Goal: Information Seeking & Learning: Learn about a topic

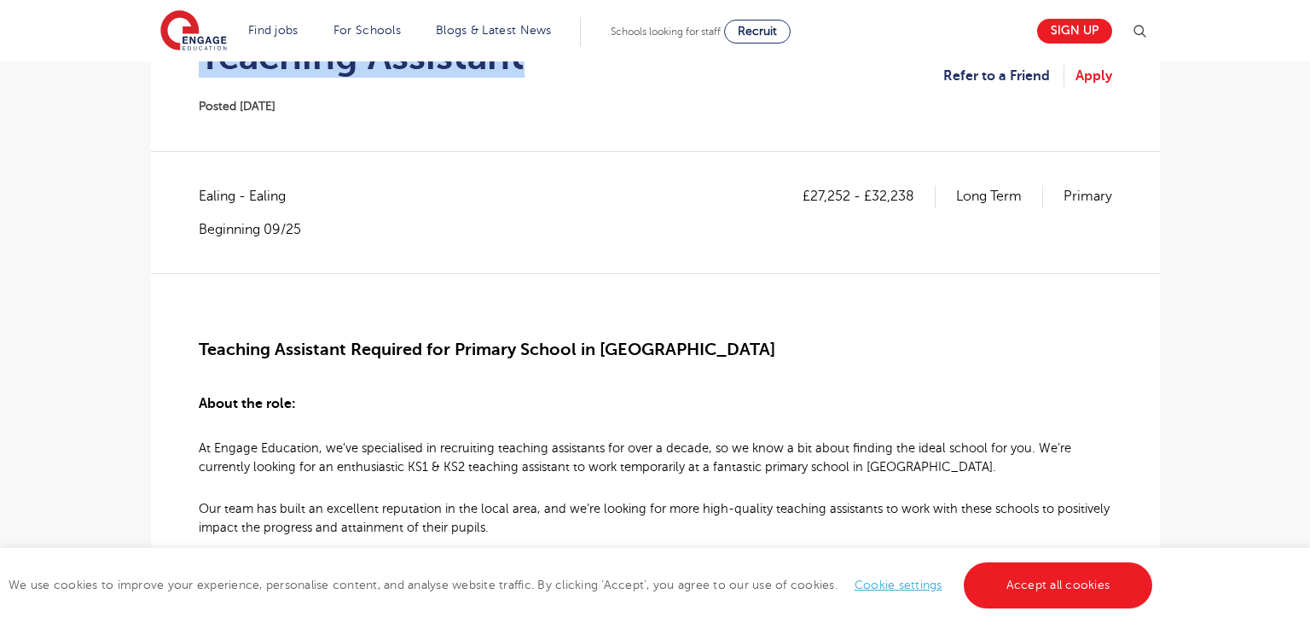
scroll to position [270, 0]
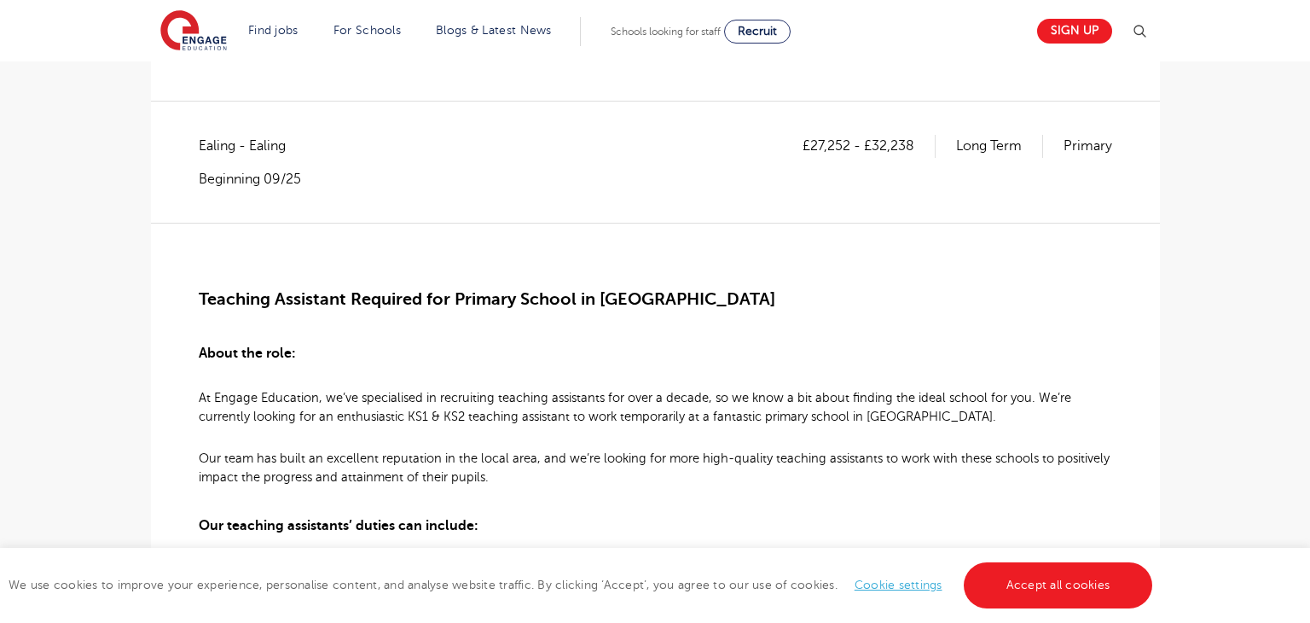
click at [218, 142] on span "Ealing - Ealing" at bounding box center [251, 146] width 104 height 22
click at [217, 141] on span "Ealing - Ealing" at bounding box center [251, 146] width 104 height 22
click at [219, 138] on span "Ealing - Ealing" at bounding box center [251, 146] width 104 height 22
click at [219, 137] on span "Ealing - Ealing" at bounding box center [251, 146] width 104 height 22
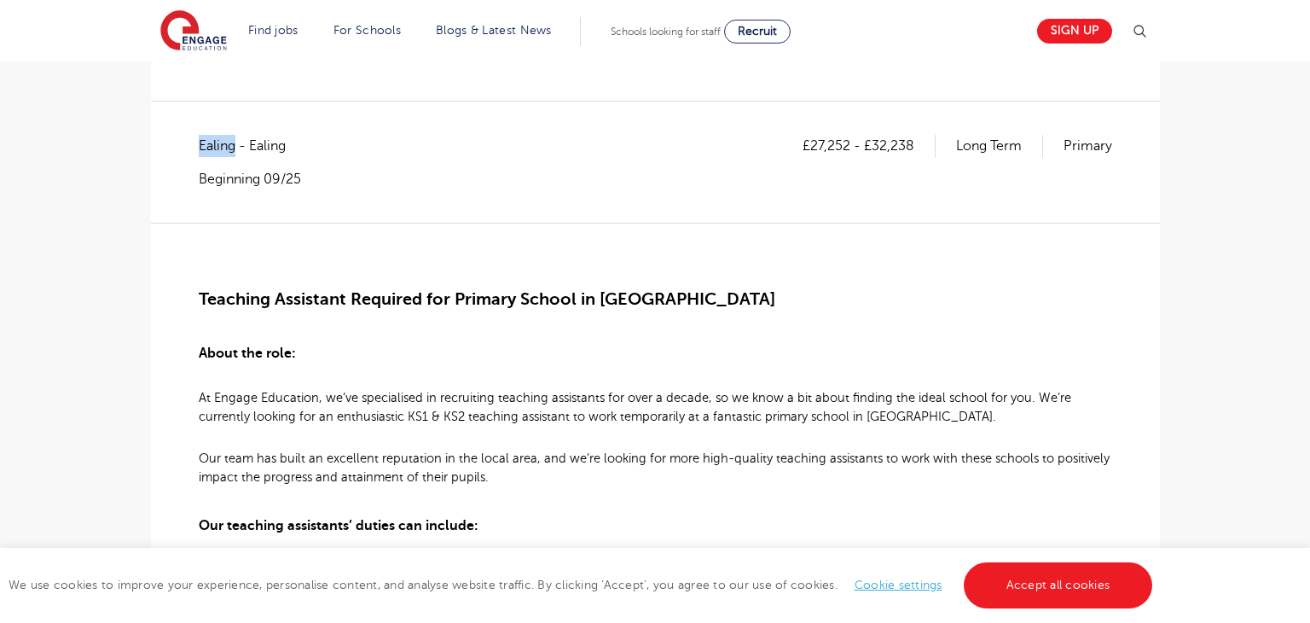
click at [219, 137] on span "Ealing - Ealing" at bounding box center [251, 146] width 104 height 22
drag, startPoint x: 809, startPoint y: 141, endPoint x: 846, endPoint y: 139, distance: 36.7
click at [846, 139] on p "£27,252 - £32,238" at bounding box center [869, 146] width 133 height 22
copy p "27,252"
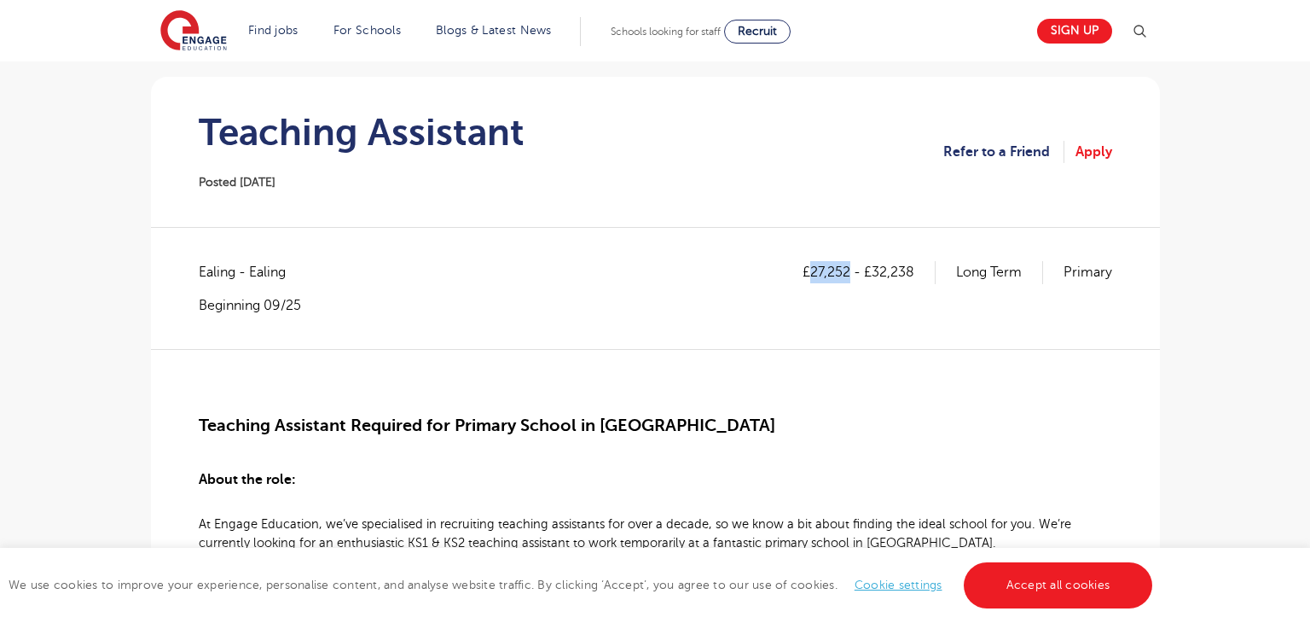
scroll to position [0, 0]
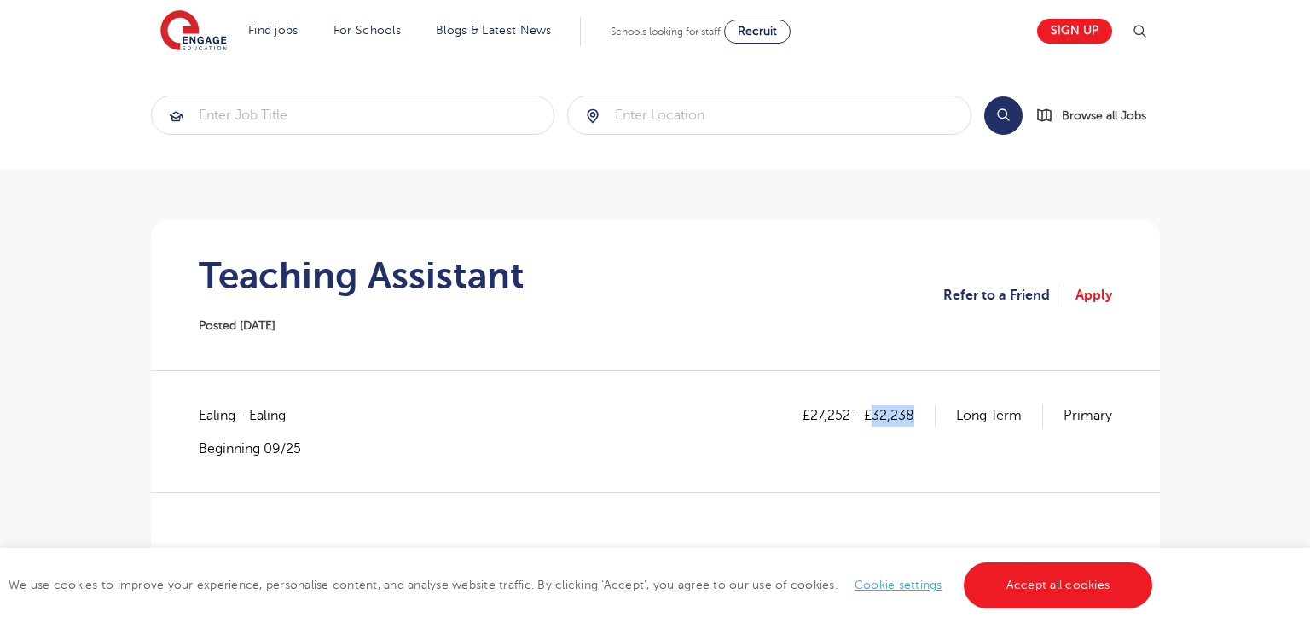
drag, startPoint x: 873, startPoint y: 414, endPoint x: 917, endPoint y: 414, distance: 43.5
click at [917, 414] on p "£27,252 - £32,238" at bounding box center [869, 415] width 133 height 22
copy p "32,238"
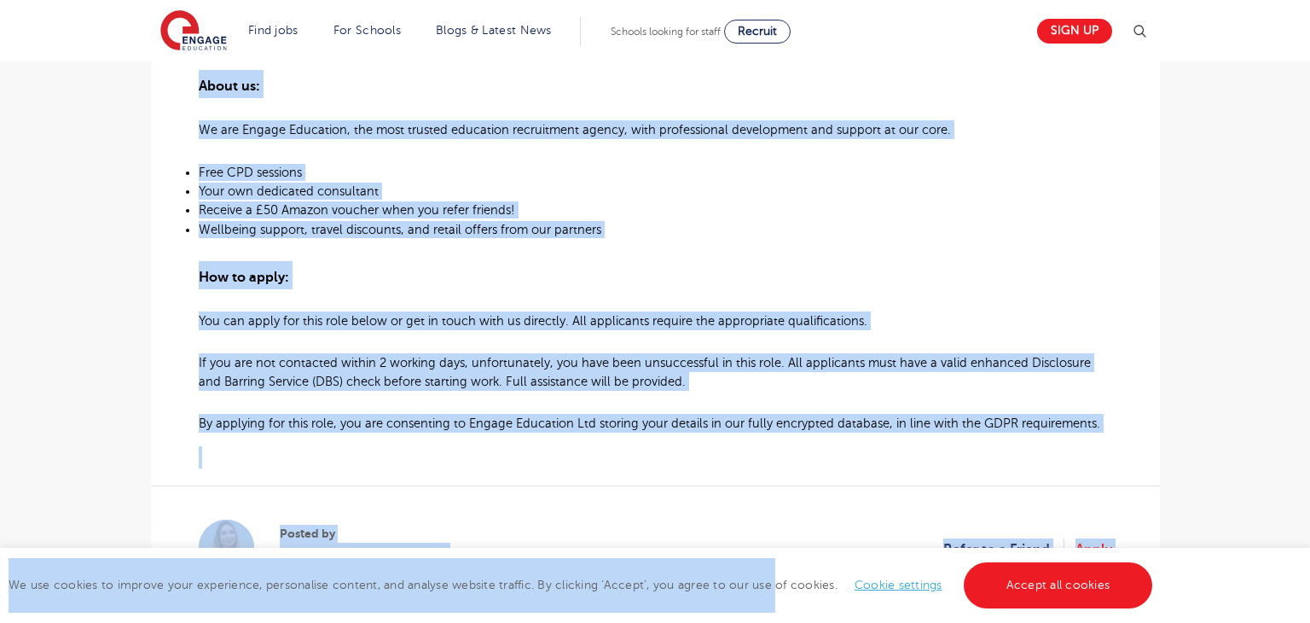
scroll to position [1180, 0]
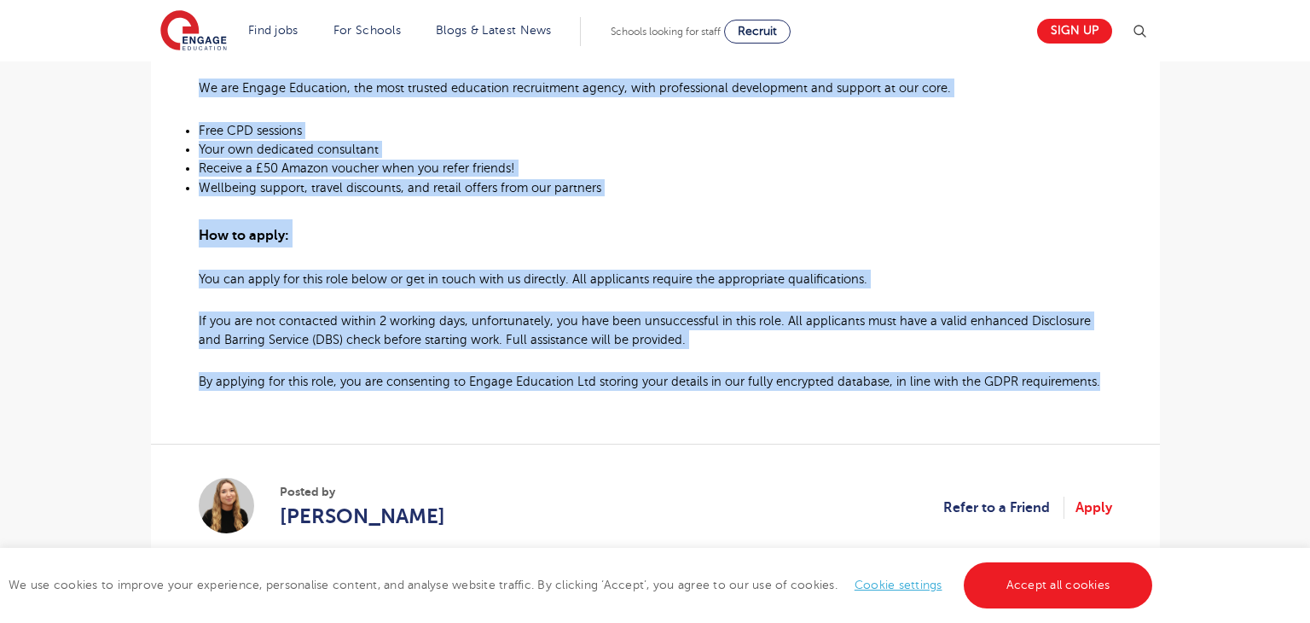
drag, startPoint x: 200, startPoint y: 364, endPoint x: 1123, endPoint y: 391, distance: 923.3
copy div "Teaching Assistant Required for Primary School in Ealing About the role: At Eng…"
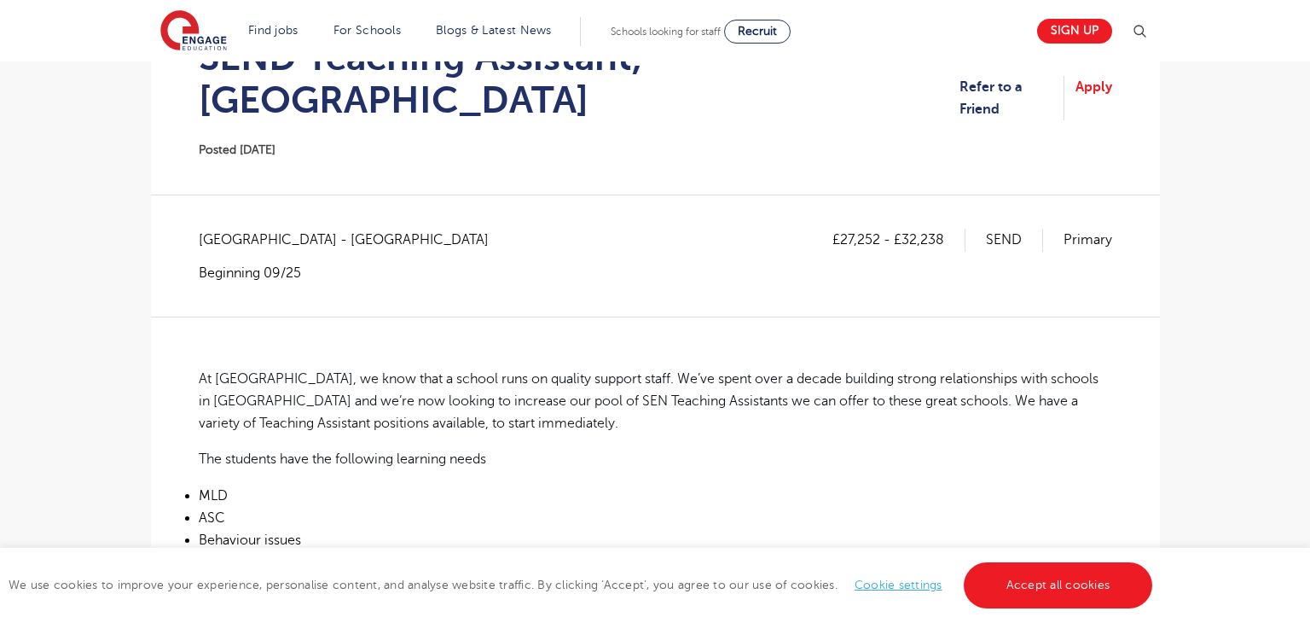
scroll to position [5, 0]
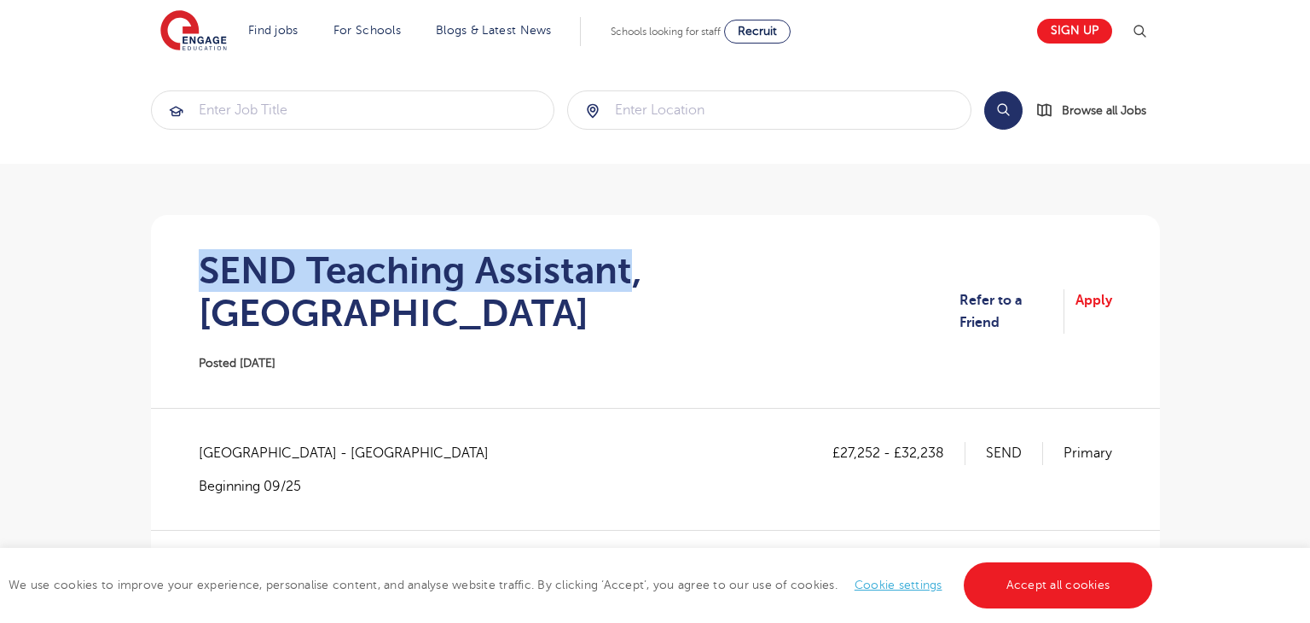
drag, startPoint x: 204, startPoint y: 264, endPoint x: 628, endPoint y: 260, distance: 423.9
click at [628, 260] on h1 "SEND Teaching Assistant, [GEOGRAPHIC_DATA]" at bounding box center [579, 291] width 761 height 85
copy h1 "SEND Teaching Assistant"
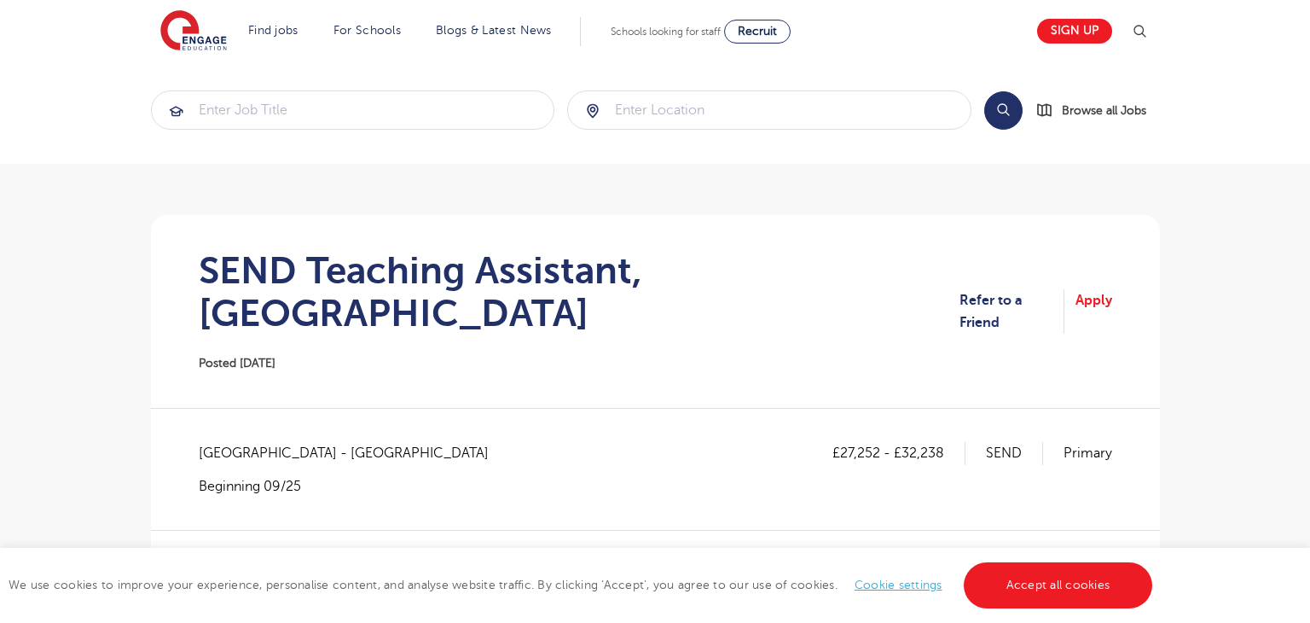
click at [220, 442] on span "[GEOGRAPHIC_DATA] - [GEOGRAPHIC_DATA]" at bounding box center [352, 453] width 307 height 22
copy span "[GEOGRAPHIC_DATA]"
drag, startPoint x: 842, startPoint y: 405, endPoint x: 881, endPoint y: 406, distance: 39.2
click at [881, 442] on p "£27,252 - £32,238" at bounding box center [898, 453] width 133 height 22
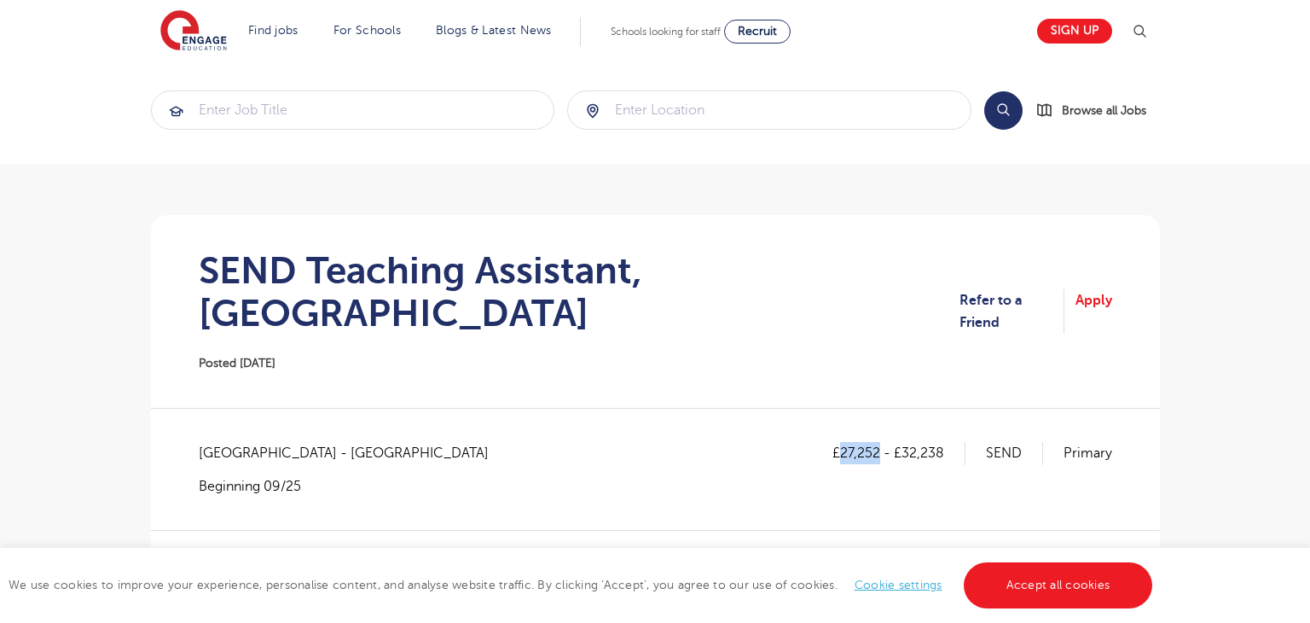
copy p "27,252"
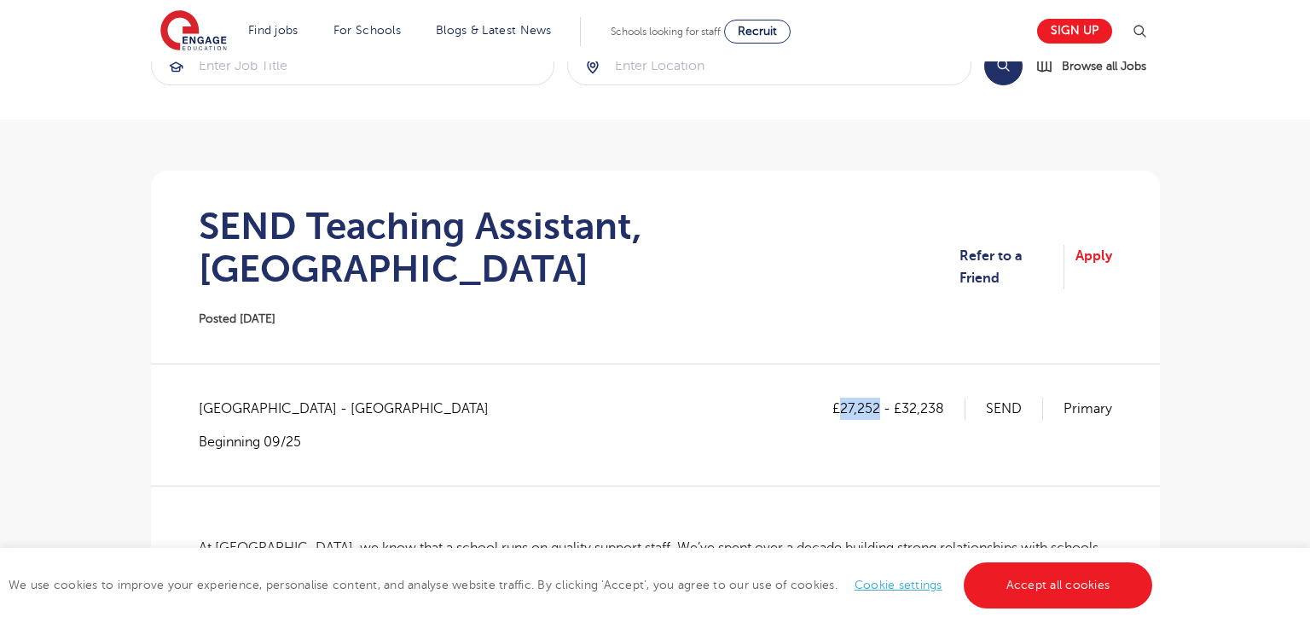
scroll to position [36, 0]
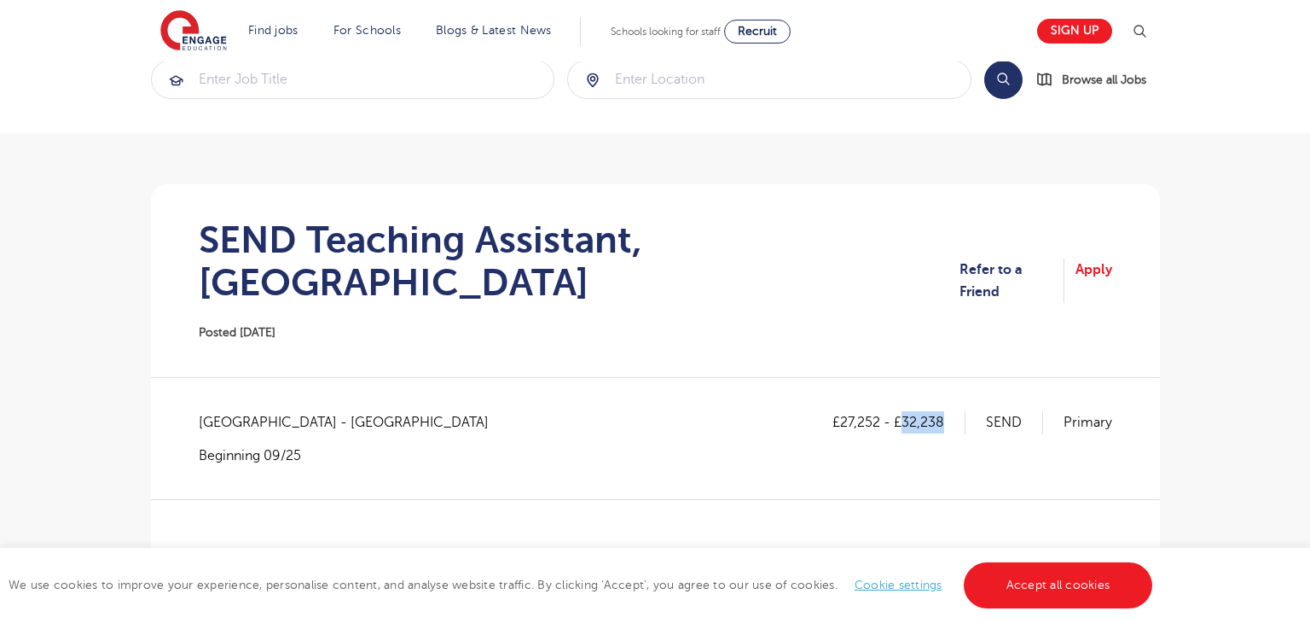
drag, startPoint x: 902, startPoint y: 371, endPoint x: 948, endPoint y: 371, distance: 45.2
click at [948, 411] on p "£27,252 - £32,238" at bounding box center [898, 422] width 133 height 22
copy p "32,238"
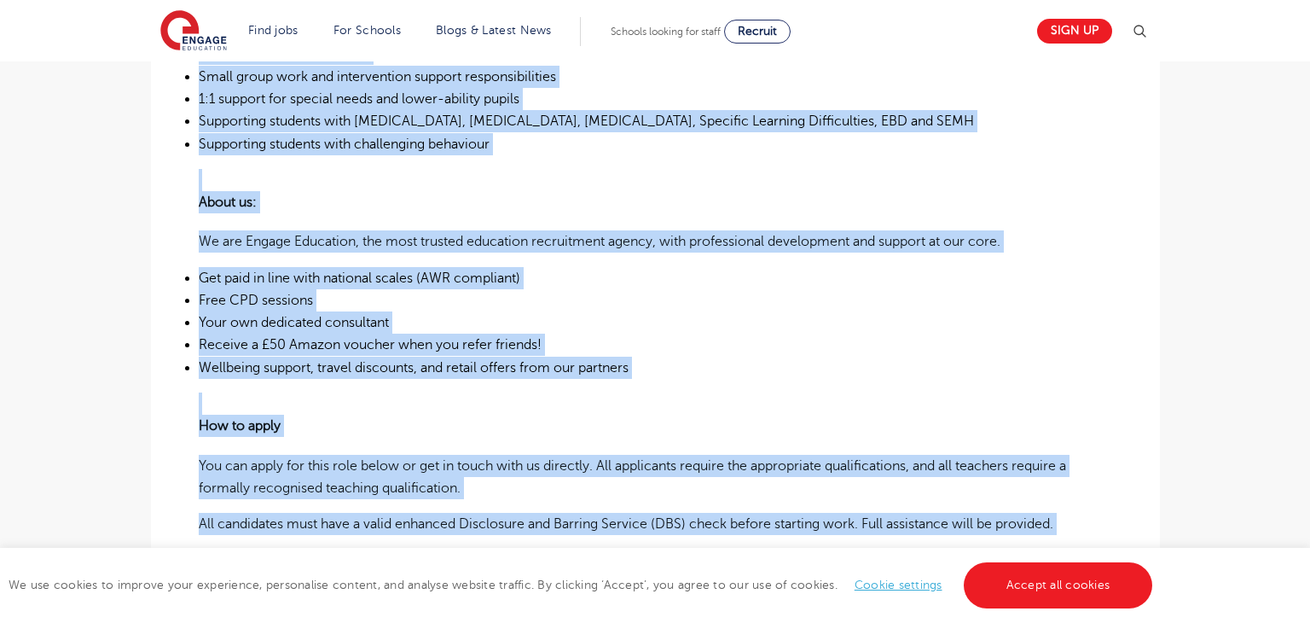
scroll to position [942, 0]
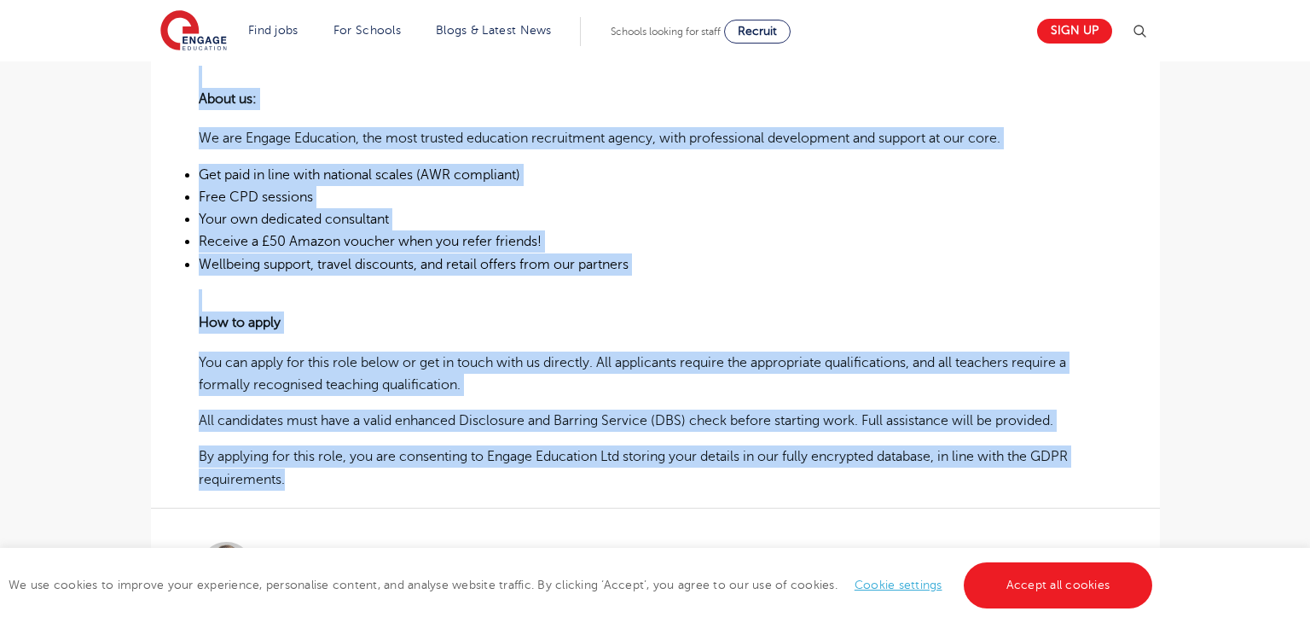
drag, startPoint x: 198, startPoint y: 392, endPoint x: 986, endPoint y: 437, distance: 789.3
click at [986, 437] on div "At Engage, we know that a school runs on quality support staff. We’ve spent ove…" at bounding box center [655, 41] width 913 height 897
copy div "At Engage, we know that a school runs on quality support staff. We’ve spent ove…"
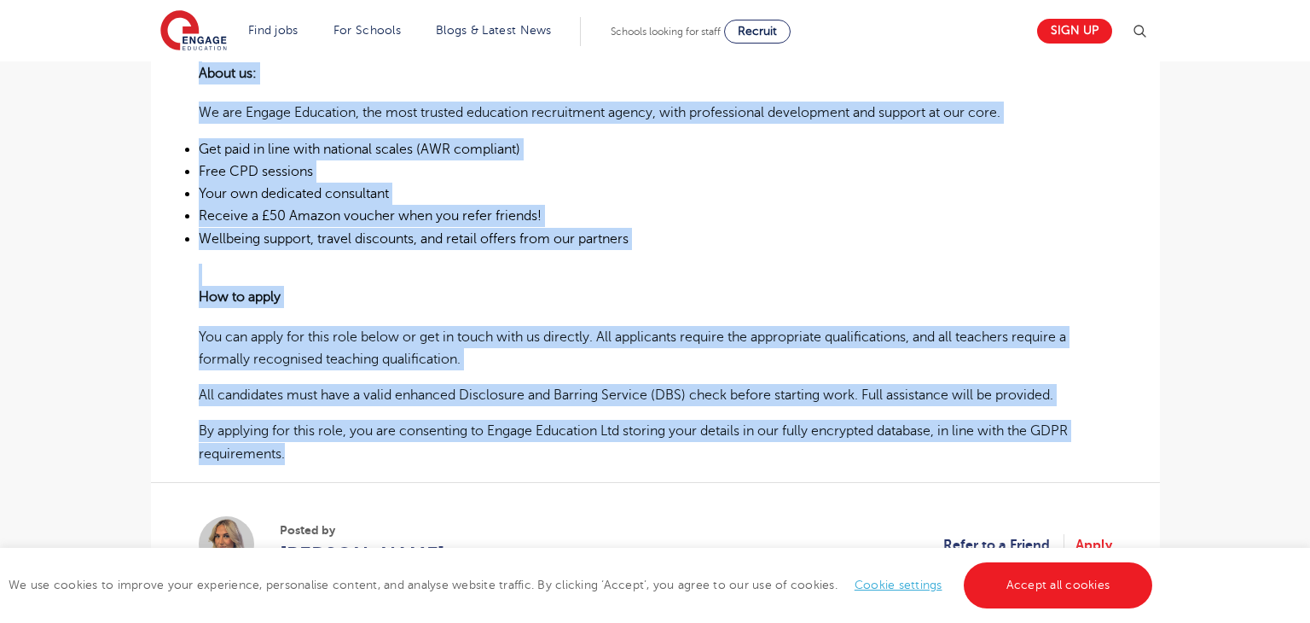
scroll to position [968, 0]
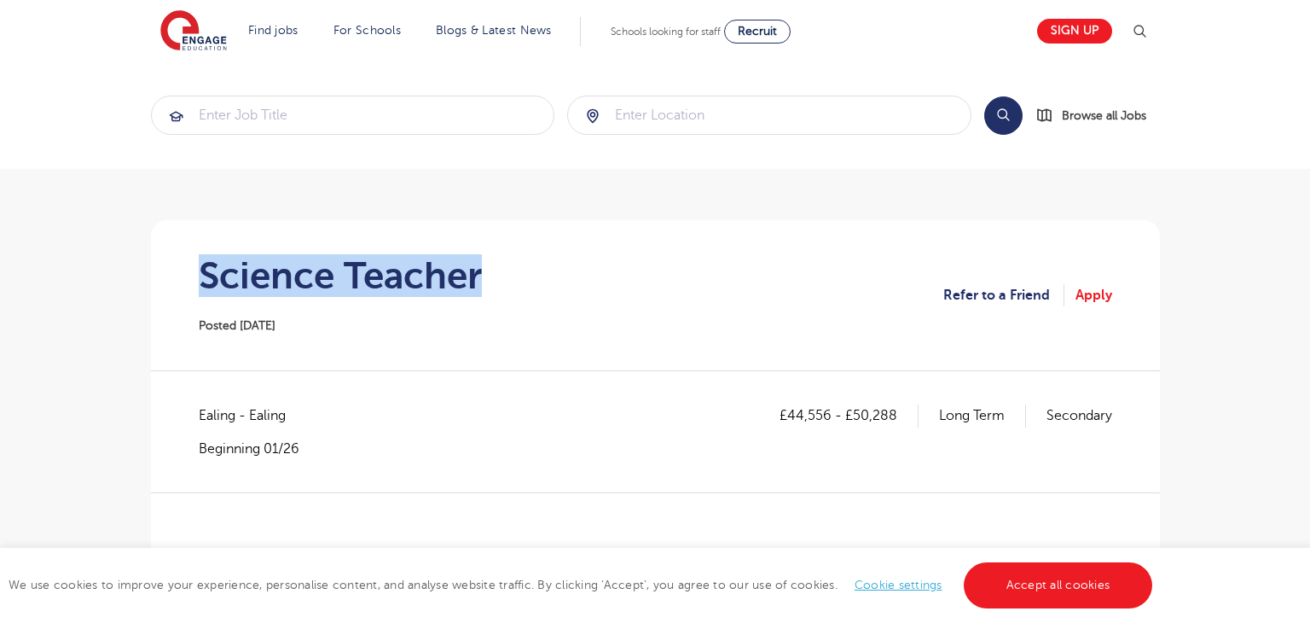
drag, startPoint x: 194, startPoint y: 268, endPoint x: 504, endPoint y: 273, distance: 310.5
click at [504, 273] on section "Science Teacher Posted 24/09/25 Refer to a Friend Apply" at bounding box center [656, 295] width 982 height 150
copy h1 "Science Teacher"
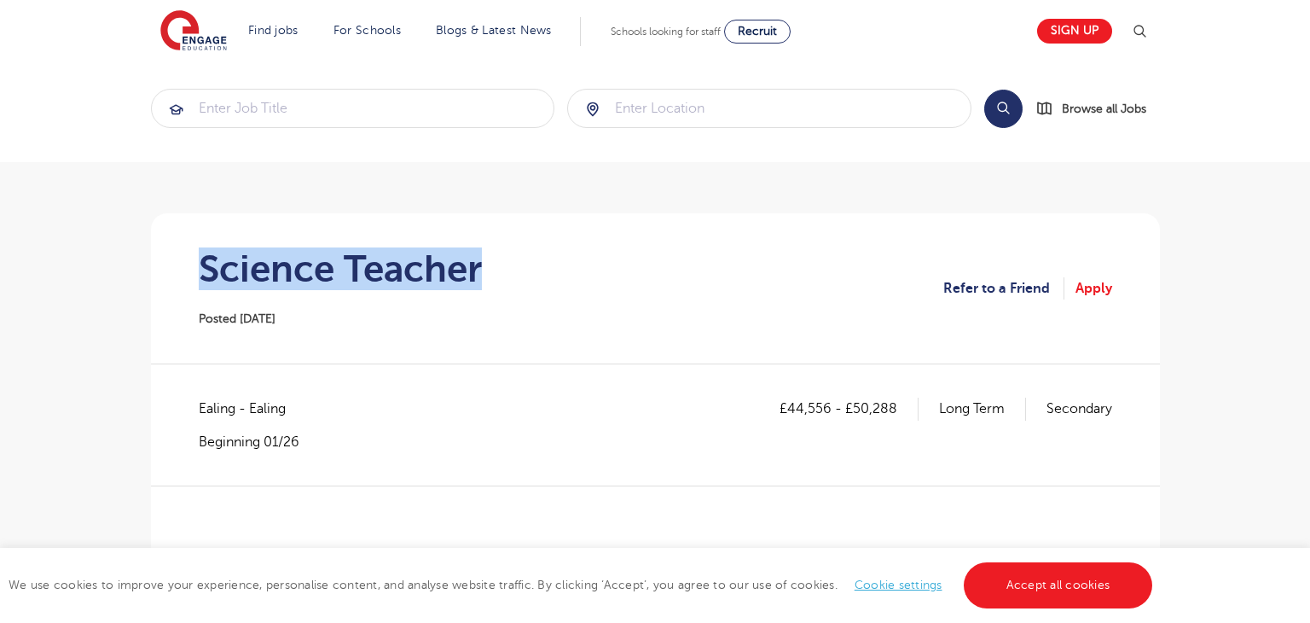
scroll to position [9, 0]
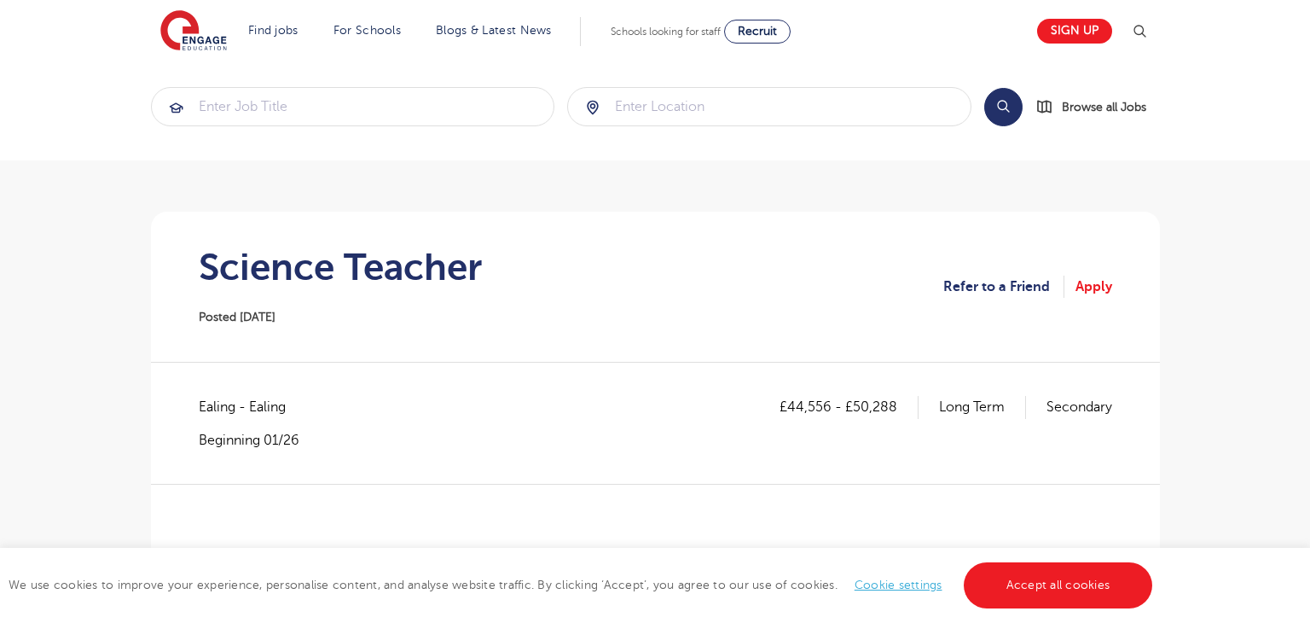
click at [200, 402] on span "Ealing - Ealing" at bounding box center [251, 407] width 104 height 22
copy span "Ealing"
drag, startPoint x: 791, startPoint y: 401, endPoint x: 826, endPoint y: 405, distance: 36.1
click at [826, 405] on p "£44,556 - £50,288" at bounding box center [849, 407] width 139 height 22
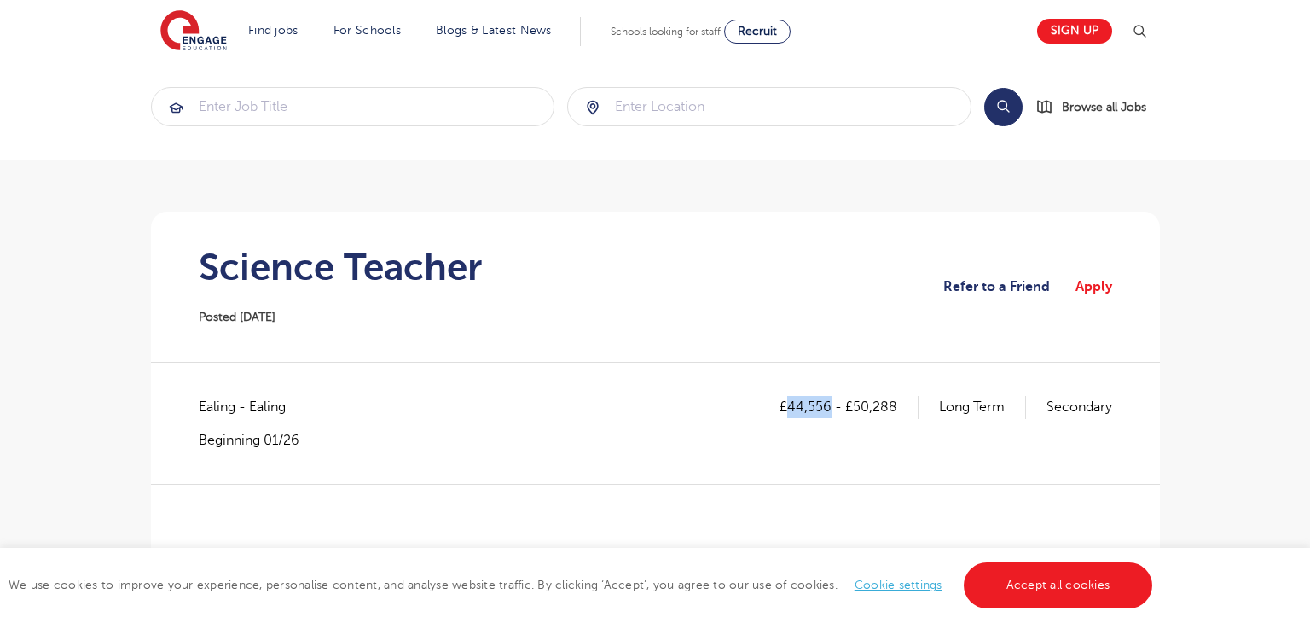
copy p "44,556"
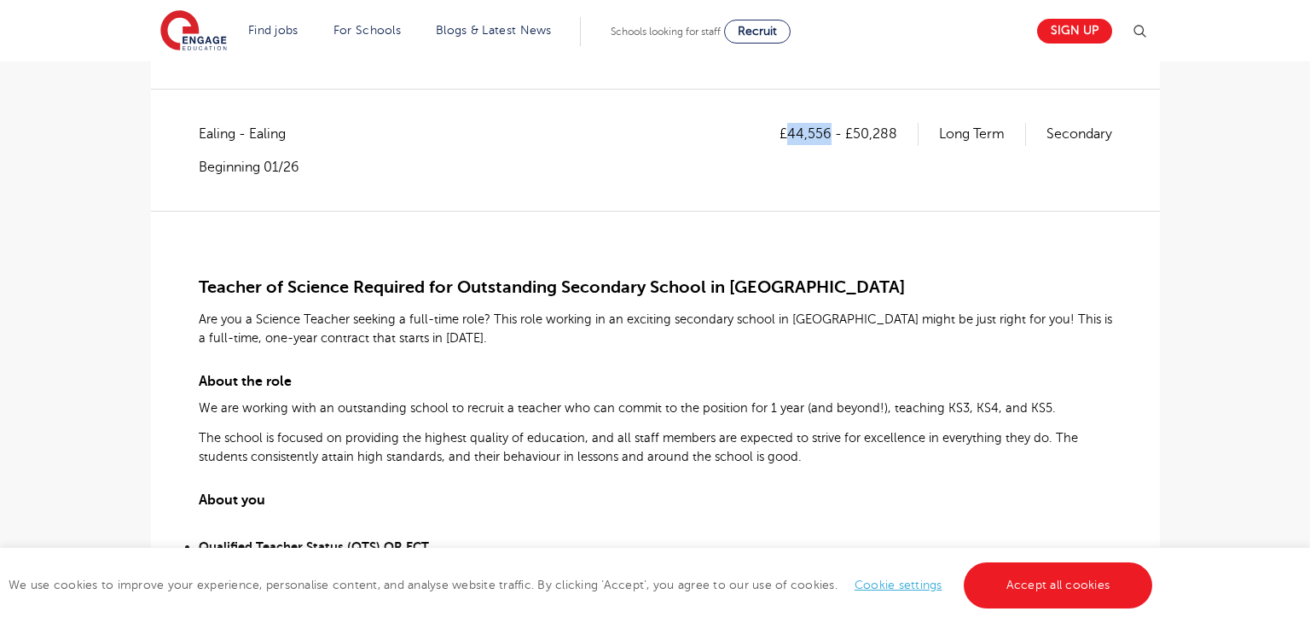
scroll to position [283, 0]
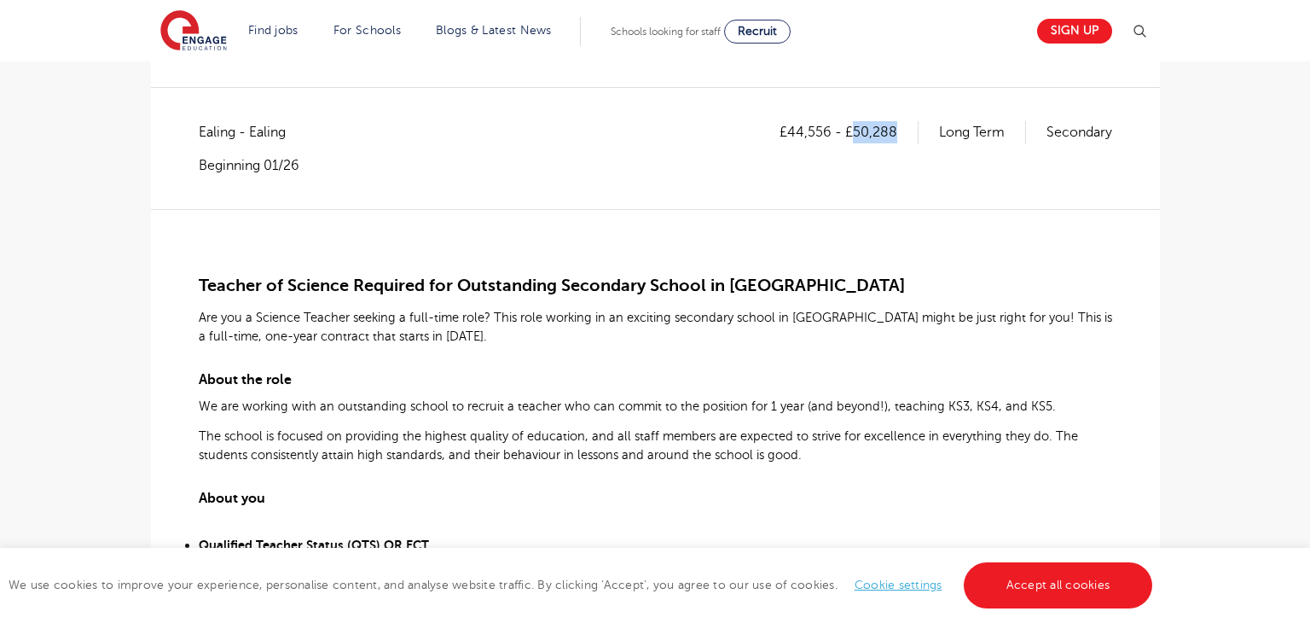
drag, startPoint x: 854, startPoint y: 130, endPoint x: 893, endPoint y: 130, distance: 39.2
click at [893, 130] on p "£44,556 - £50,288" at bounding box center [849, 132] width 139 height 22
copy p "50,288"
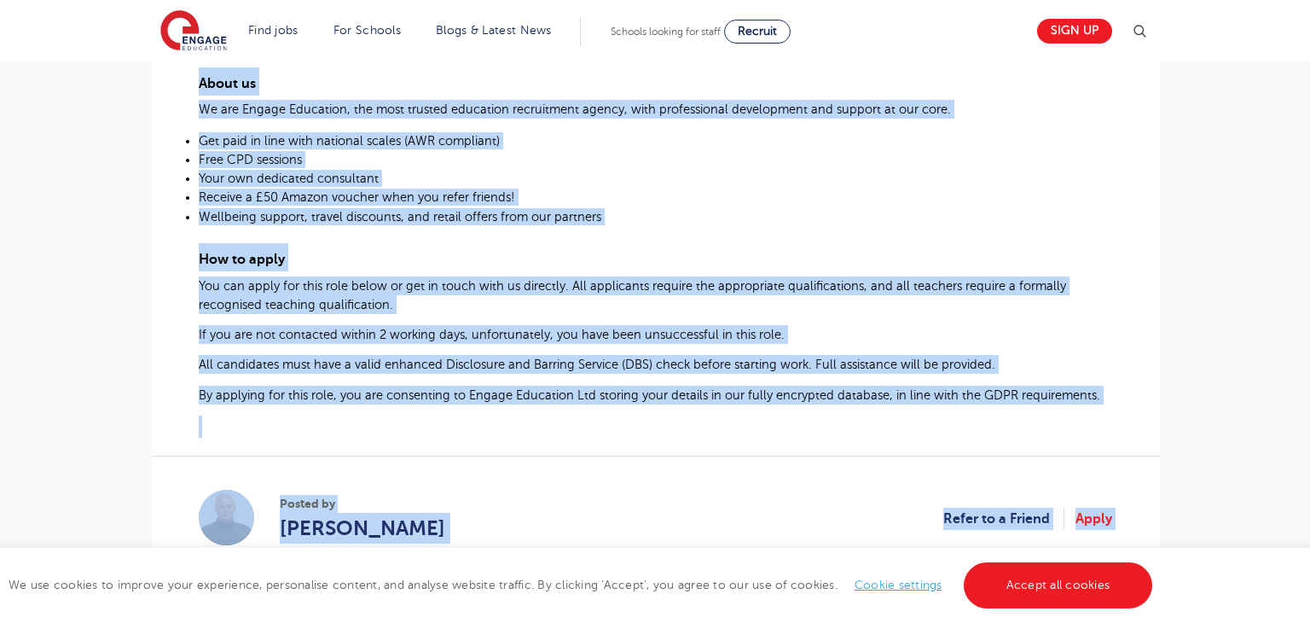
scroll to position [1081, 0]
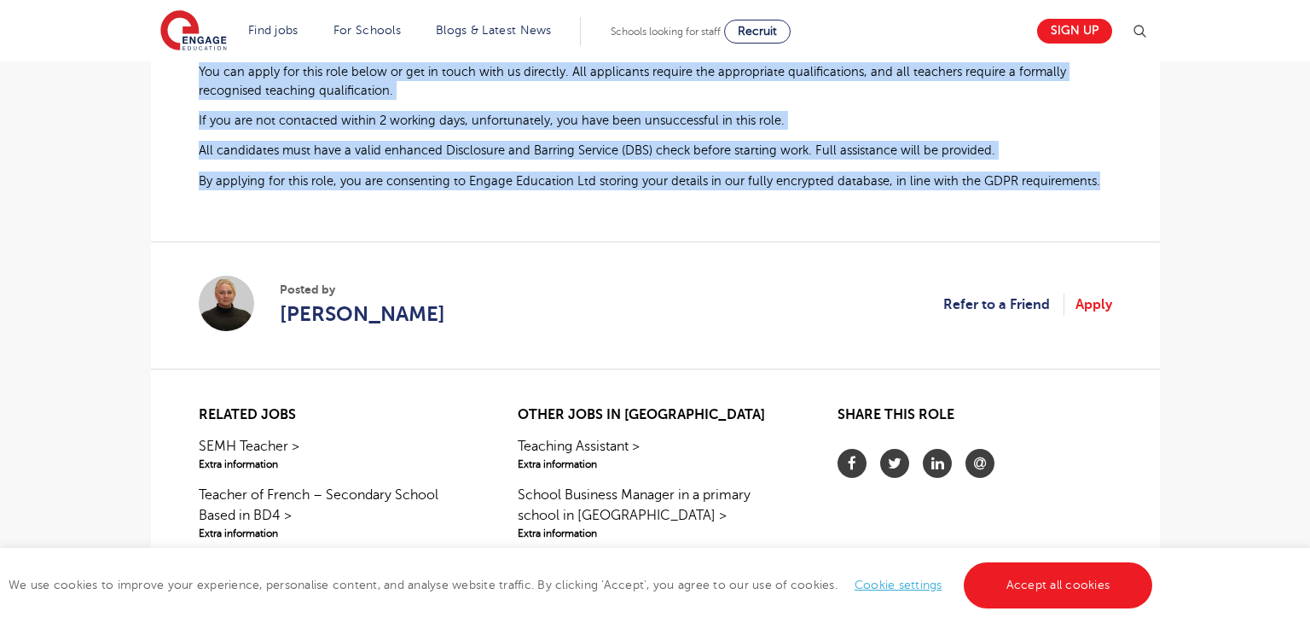
drag, startPoint x: 199, startPoint y: 275, endPoint x: 1094, endPoint y: 190, distance: 899.6
copy div "Teacher of Science Required for Outstanding Secondary School in Ealing Are you …"
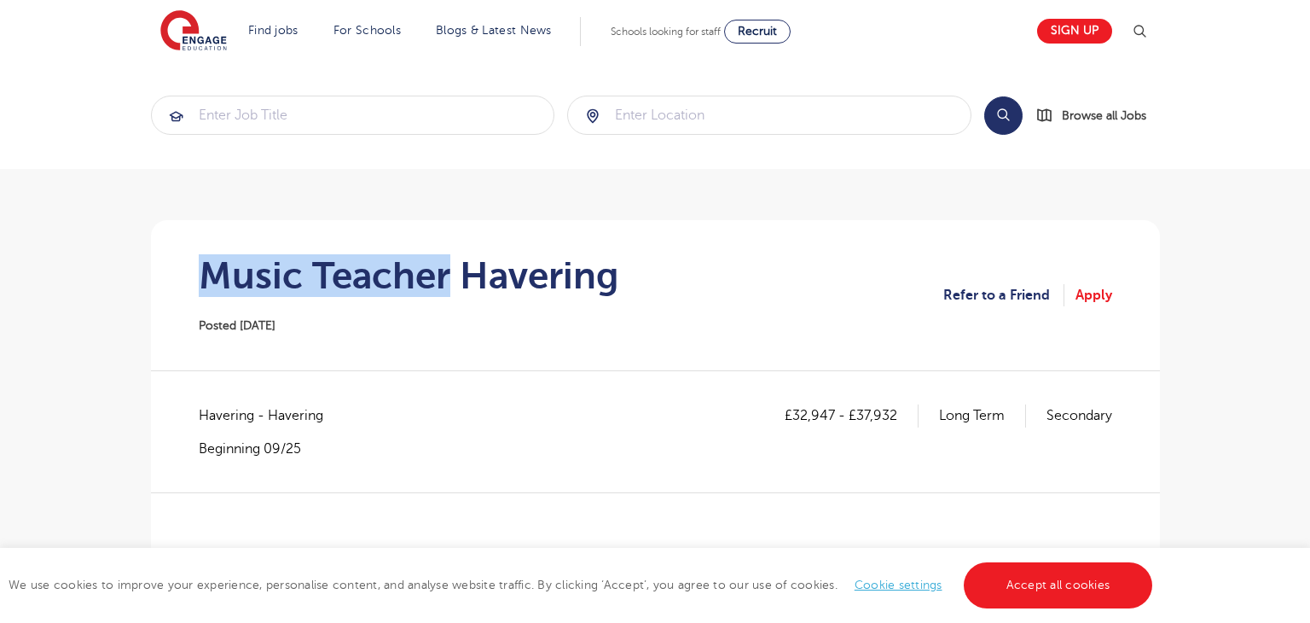
drag, startPoint x: 206, startPoint y: 267, endPoint x: 450, endPoint y: 265, distance: 244.8
click at [450, 265] on h1 "Music Teacher Havering" at bounding box center [409, 275] width 420 height 43
copy h1 "Music Teacher"
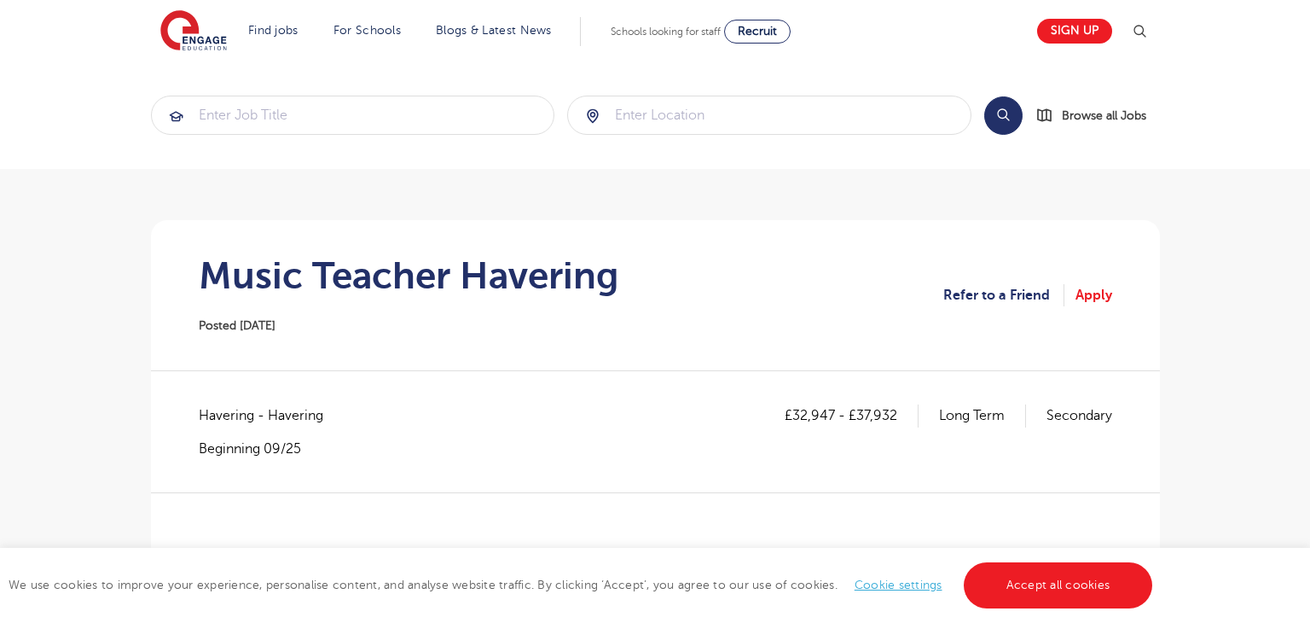
click at [210, 409] on span "Havering - Havering" at bounding box center [270, 415] width 142 height 22
click at [212, 409] on span "Havering - Havering" at bounding box center [270, 415] width 142 height 22
click at [212, 410] on span "Havering - Havering" at bounding box center [270, 415] width 142 height 22
copy span "Havering"
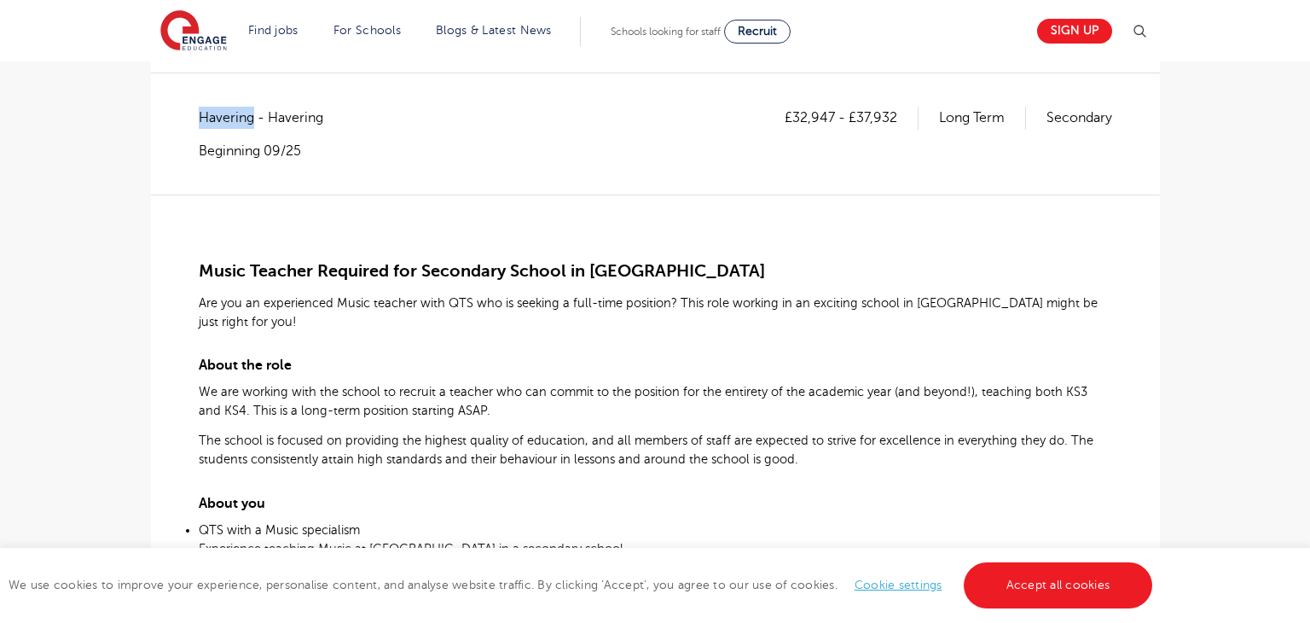
scroll to position [279, 0]
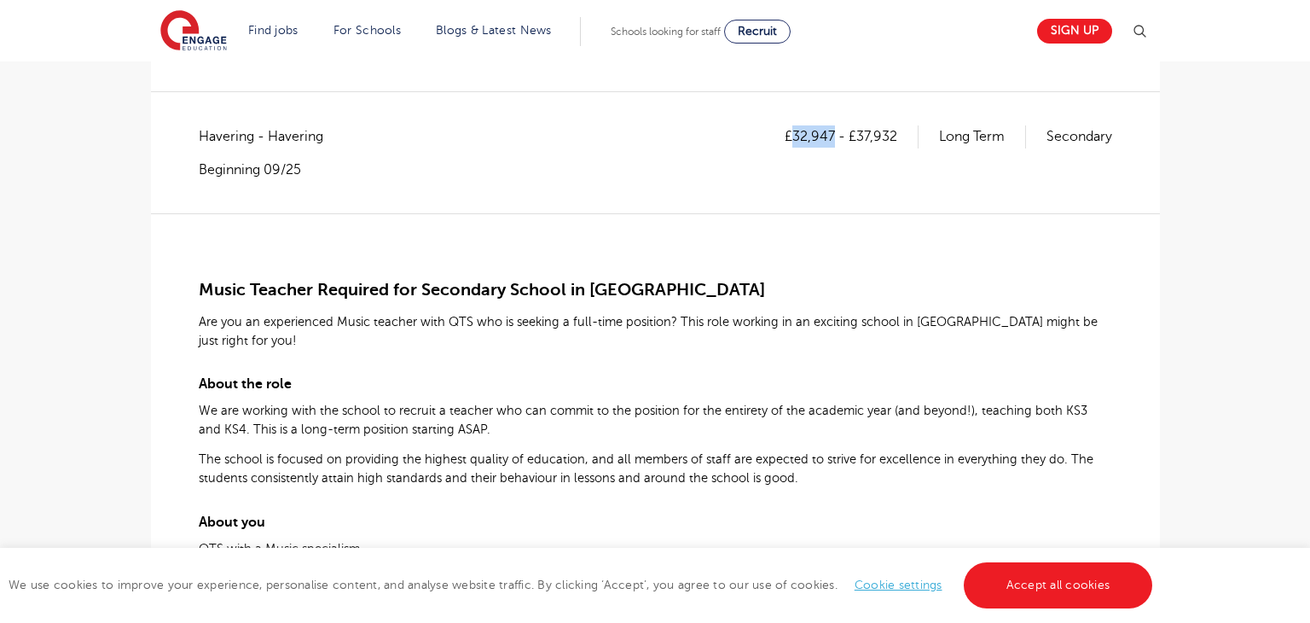
drag, startPoint x: 792, startPoint y: 136, endPoint x: 831, endPoint y: 136, distance: 38.4
click at [831, 136] on p "£32,947 - £37,932" at bounding box center [852, 136] width 134 height 22
copy p "32,947"
click at [861, 133] on p "£32,947 - £37,932" at bounding box center [852, 136] width 134 height 22
drag, startPoint x: 859, startPoint y: 133, endPoint x: 931, endPoint y: 134, distance: 72.5
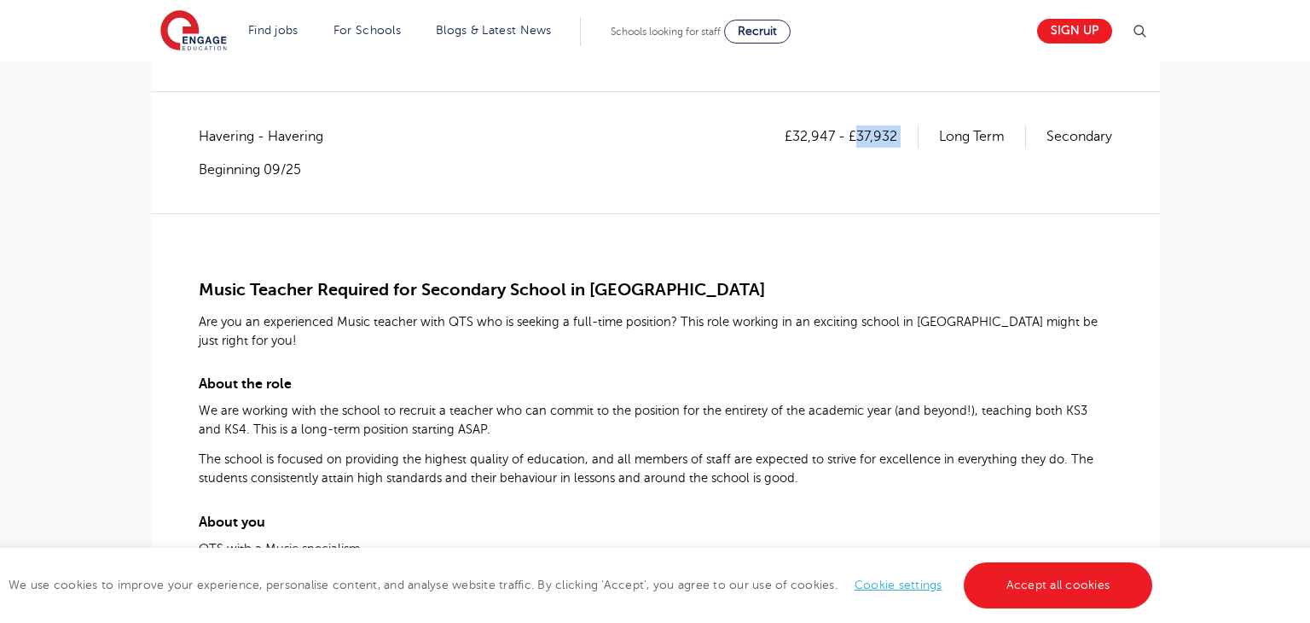
click at [931, 134] on div "£32,947 - £37,932 Long Term Secondary" at bounding box center [949, 136] width 328 height 22
copy p "37,932"
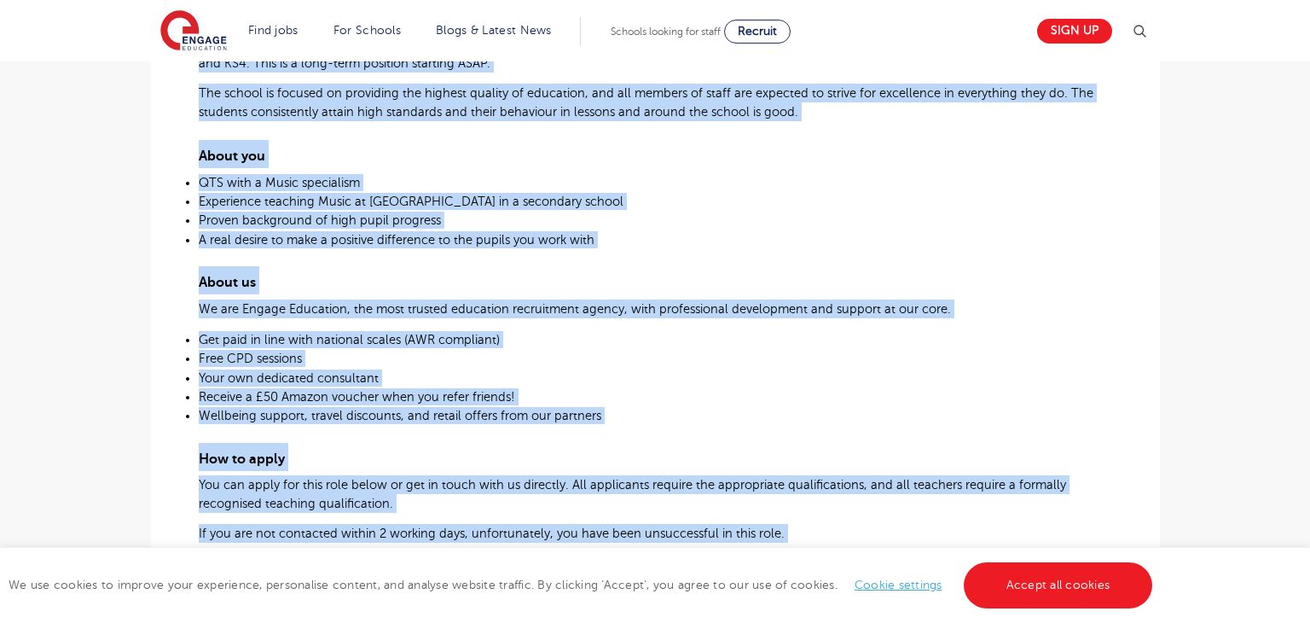
scroll to position [1080, 0]
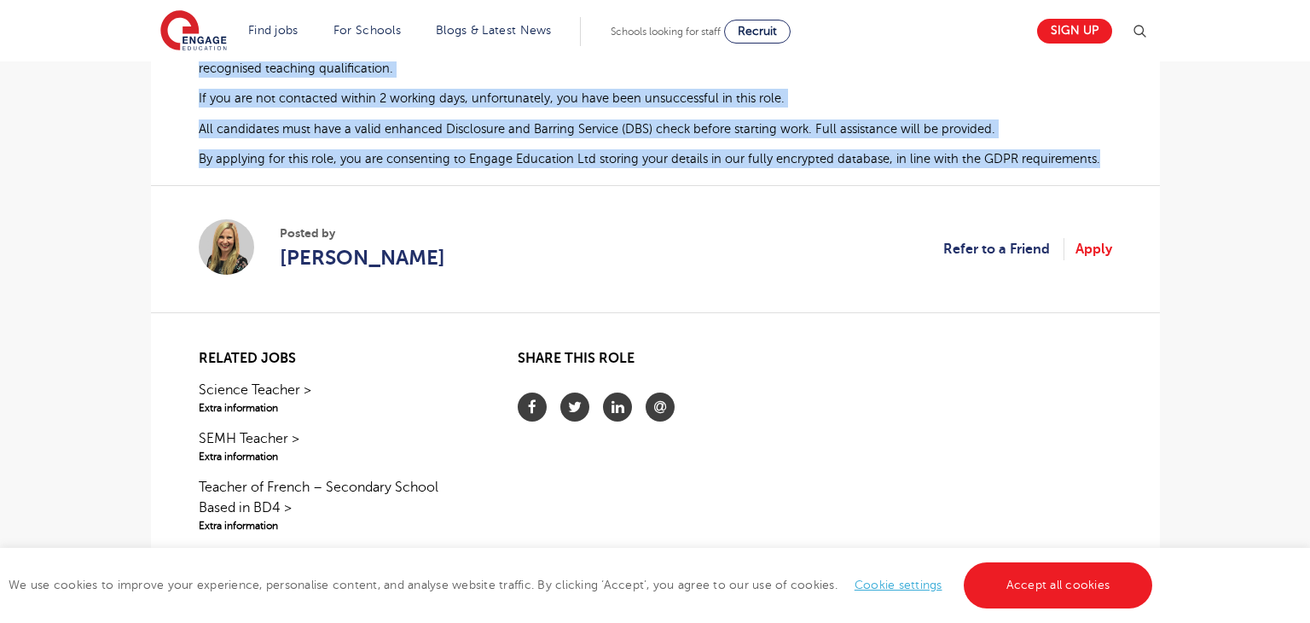
drag, startPoint x: 198, startPoint y: 277, endPoint x: 1105, endPoint y: 153, distance: 916.0
copy div "Music Teacher Required for Secondary School in Havering Are you an experienced …"
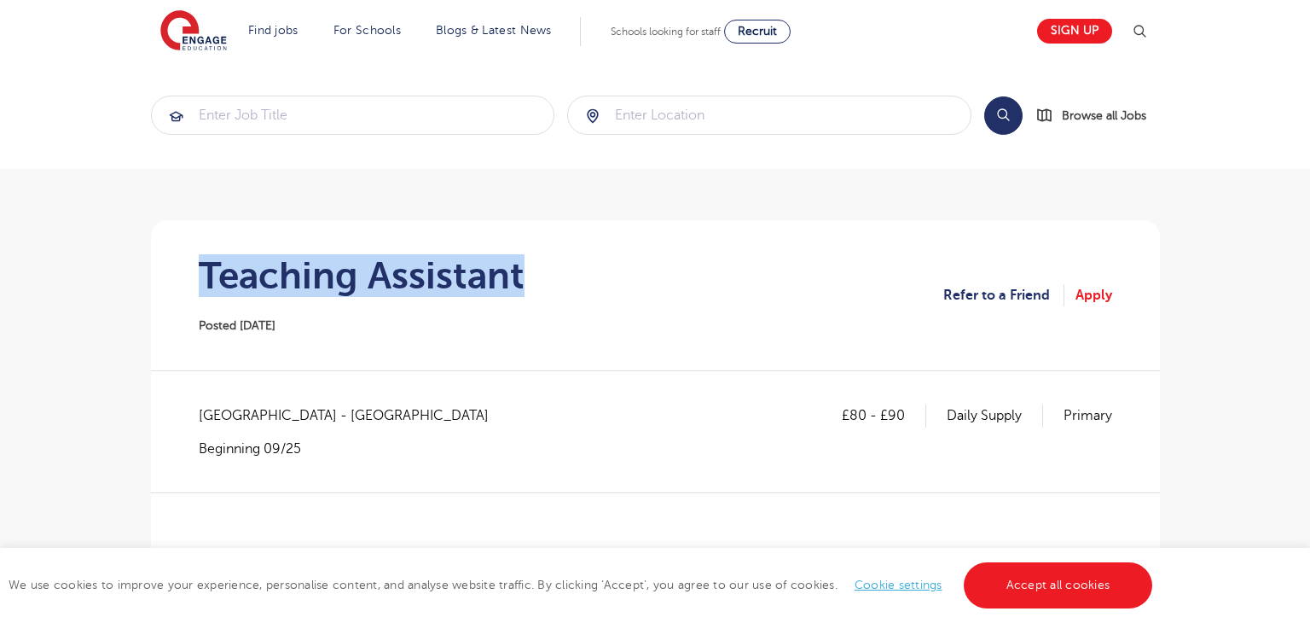
drag, startPoint x: 206, startPoint y: 269, endPoint x: 554, endPoint y: 269, distance: 348.0
click at [554, 269] on section "Teaching Assistant Posted [DATE] Refer to a Friend Apply" at bounding box center [656, 295] width 982 height 150
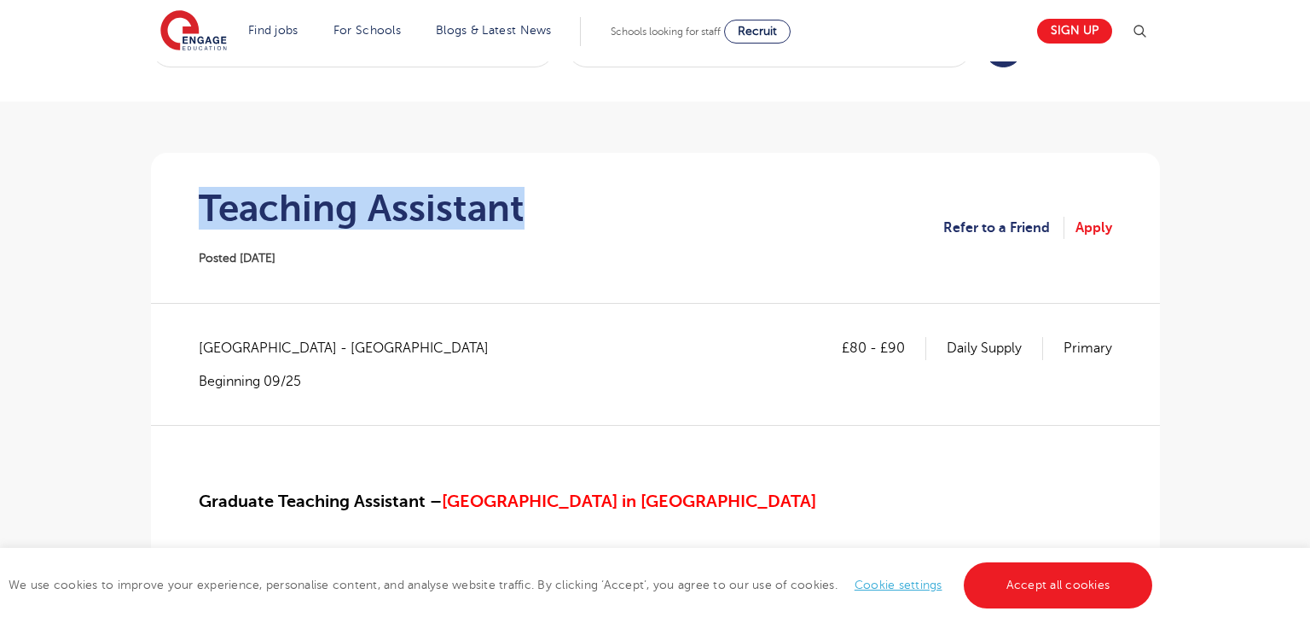
scroll to position [80, 0]
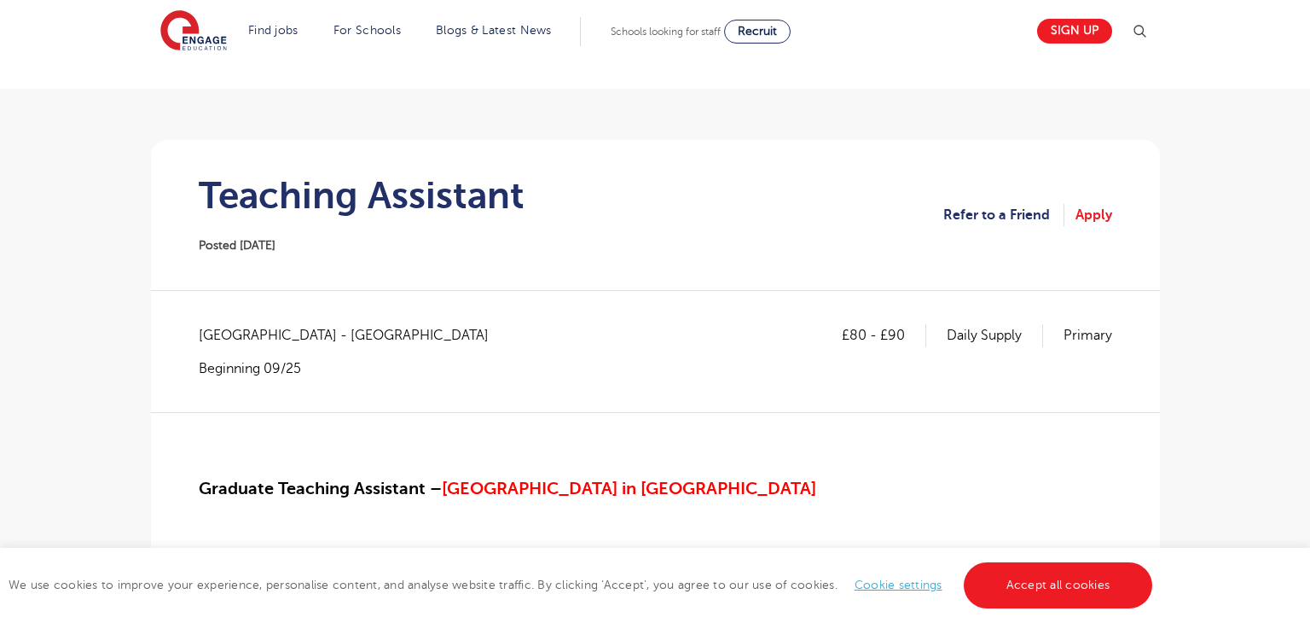
click at [211, 331] on span "[GEOGRAPHIC_DATA] - [GEOGRAPHIC_DATA]" at bounding box center [352, 335] width 307 height 22
copy span "Kent"
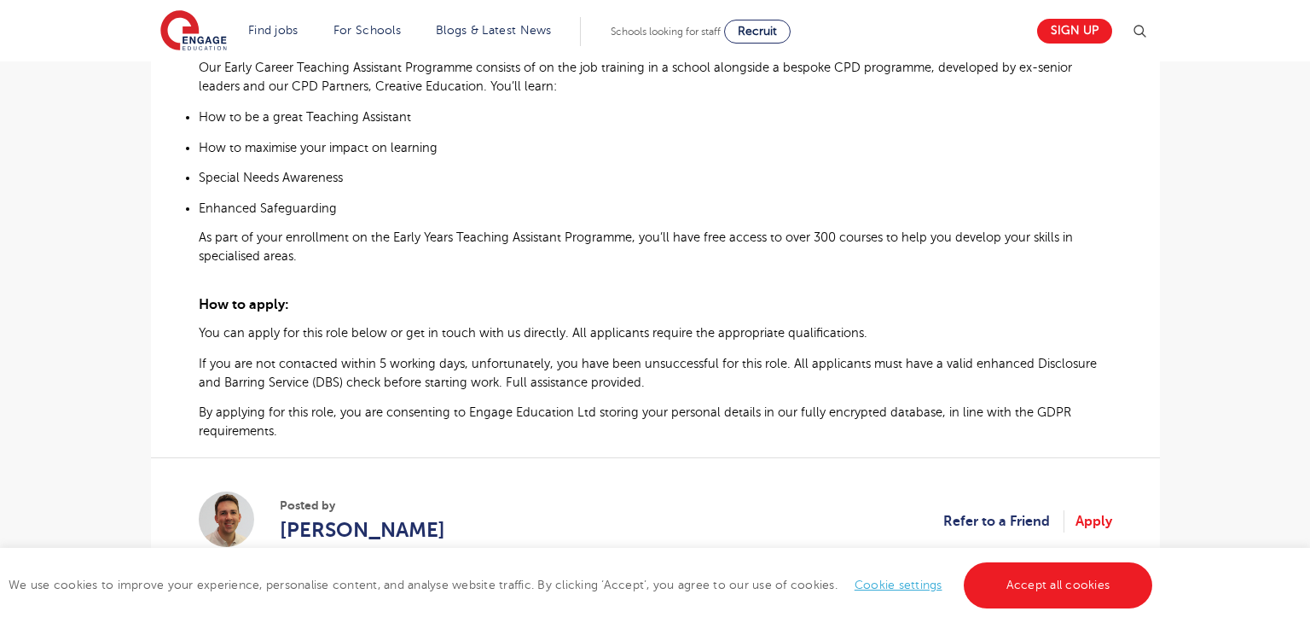
scroll to position [283, 0]
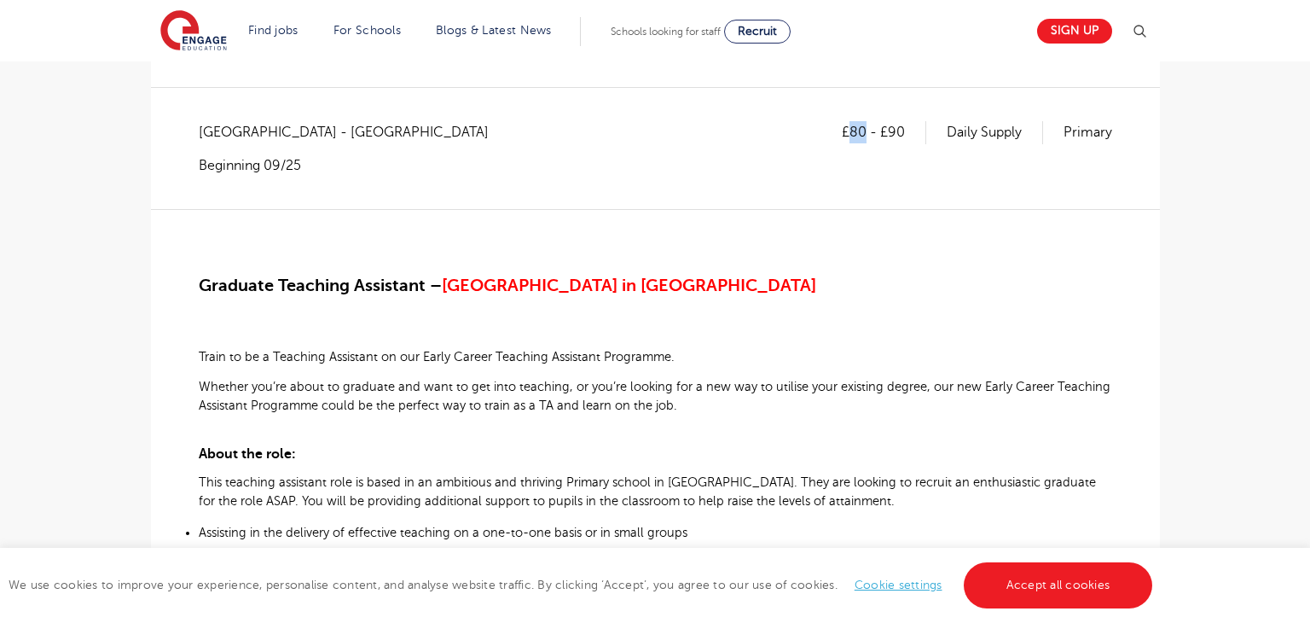
drag, startPoint x: 853, startPoint y: 134, endPoint x: 867, endPoint y: 132, distance: 13.8
click at [867, 132] on p "£80 - £90" at bounding box center [884, 132] width 84 height 22
copy p "80"
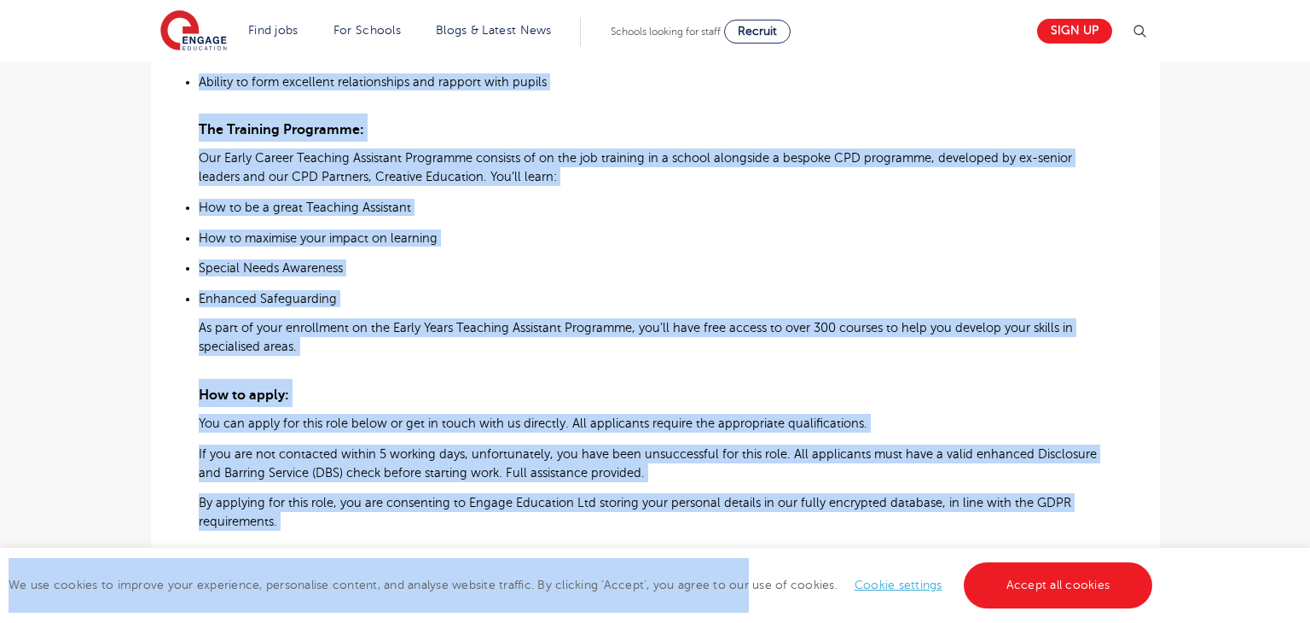
scroll to position [1216, 0]
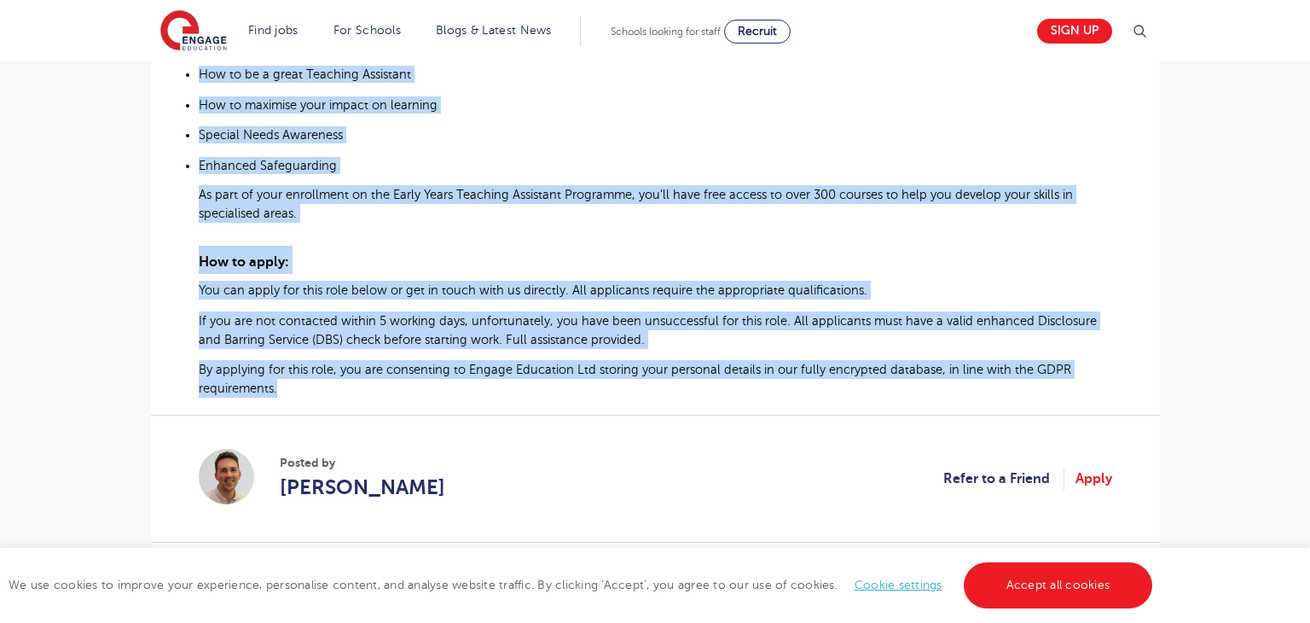
drag, startPoint x: 447, startPoint y: 310, endPoint x: 829, endPoint y: 403, distance: 393.1
copy div "Loremips Dolorsit Ametconse – Adipisc Elitse do Eiusmodt Incid ut la e Dolorema…"
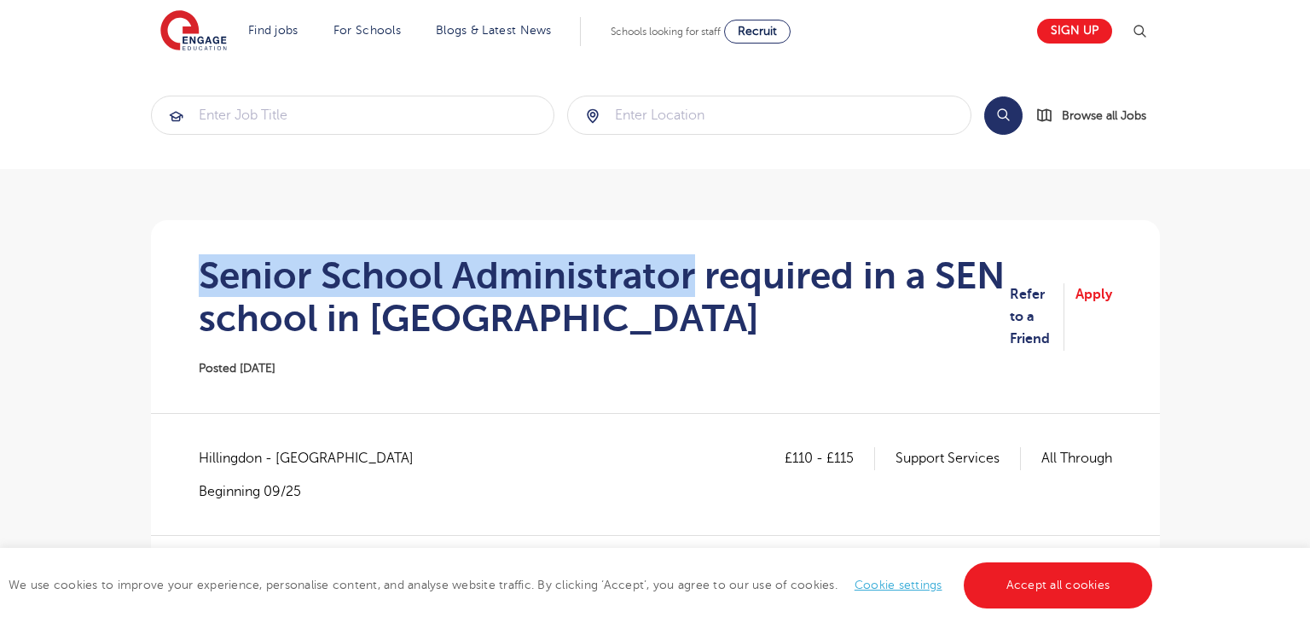
drag, startPoint x: 180, startPoint y: 270, endPoint x: 693, endPoint y: 274, distance: 513.5
click at [693, 274] on section "Senior School Administrator required in a SEN school in [GEOGRAPHIC_DATA] Poste…" at bounding box center [656, 316] width 982 height 193
copy h1 "Senior School Administrator"
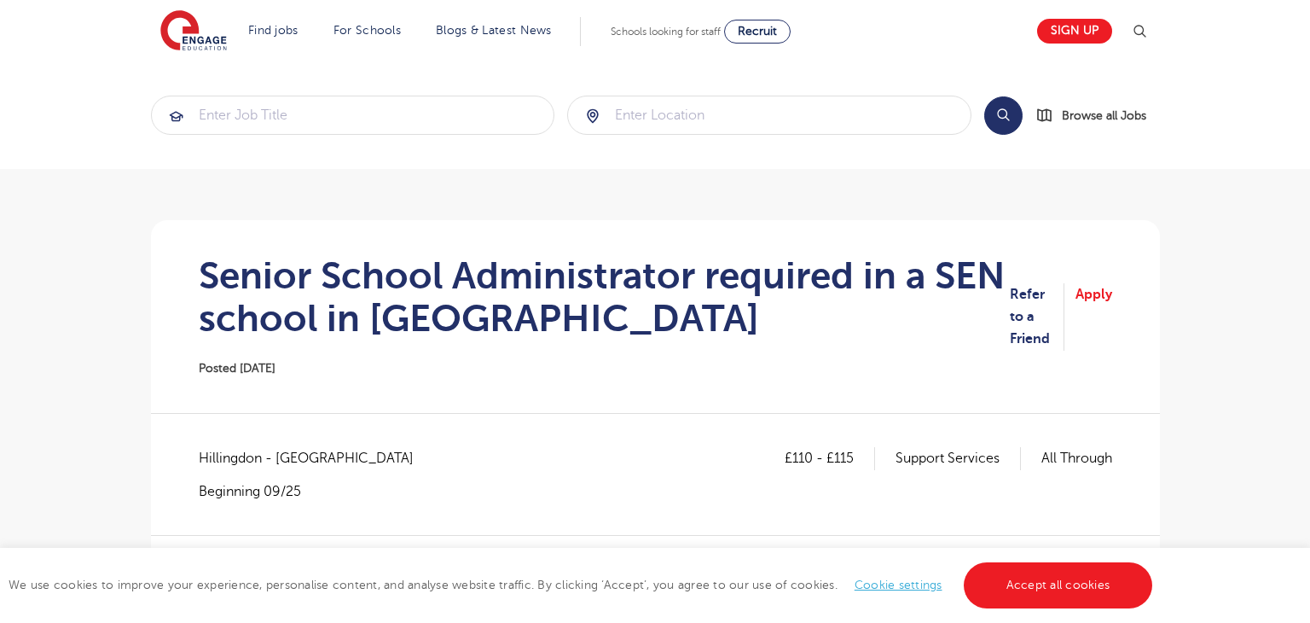
click at [233, 454] on span "Hillingdon - [GEOGRAPHIC_DATA]" at bounding box center [315, 458] width 232 height 22
copy span "Hillingdon"
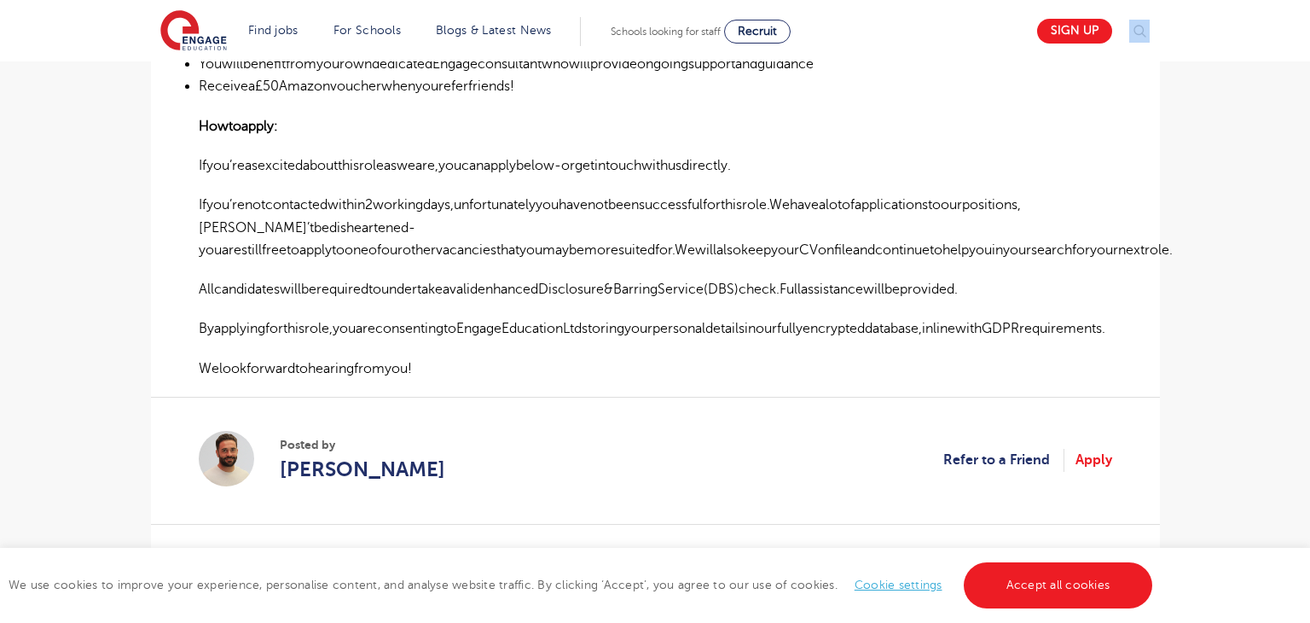
scroll to position [1116, 0]
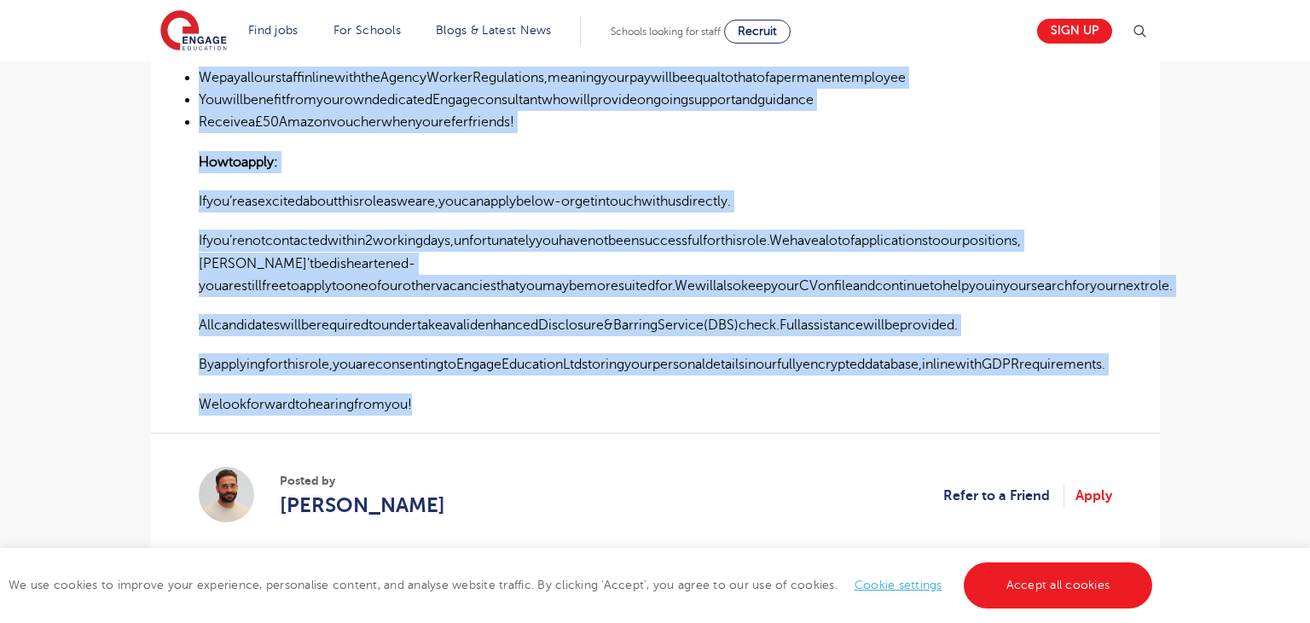
drag, startPoint x: 204, startPoint y: 365, endPoint x: 821, endPoint y: 362, distance: 616.7
copy div "eniorAdministratorRequiredforSENSchoolinHillingdon AtEngageEducationServices,we…"
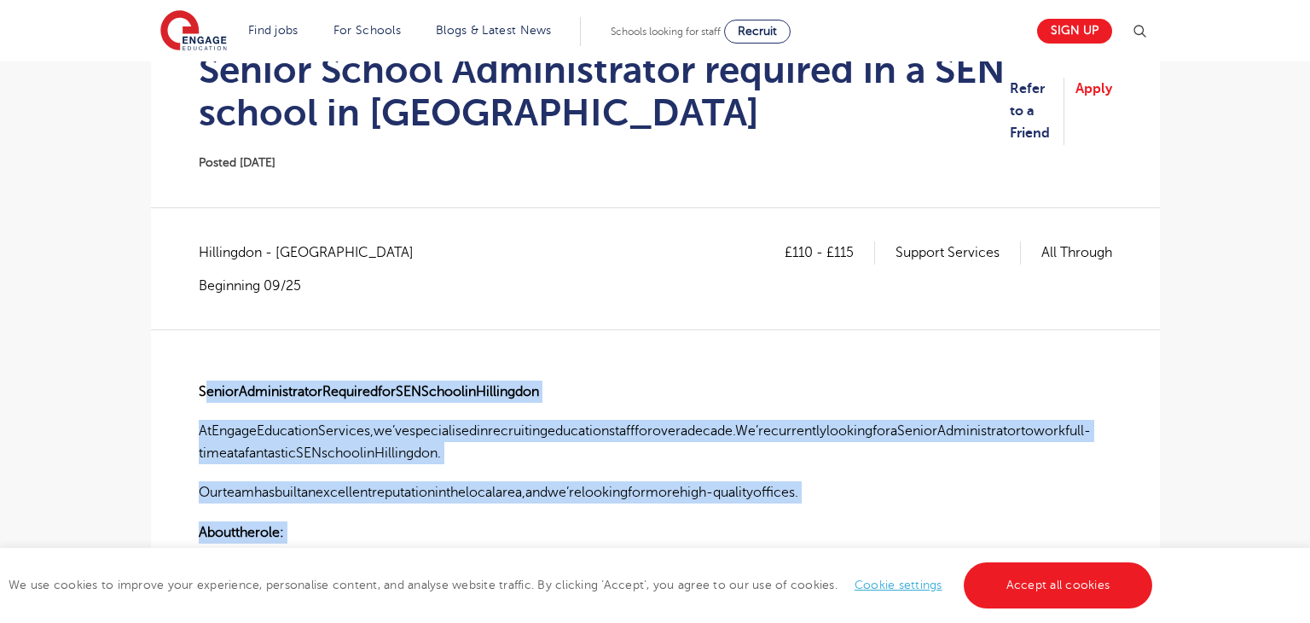
scroll to position [208, 0]
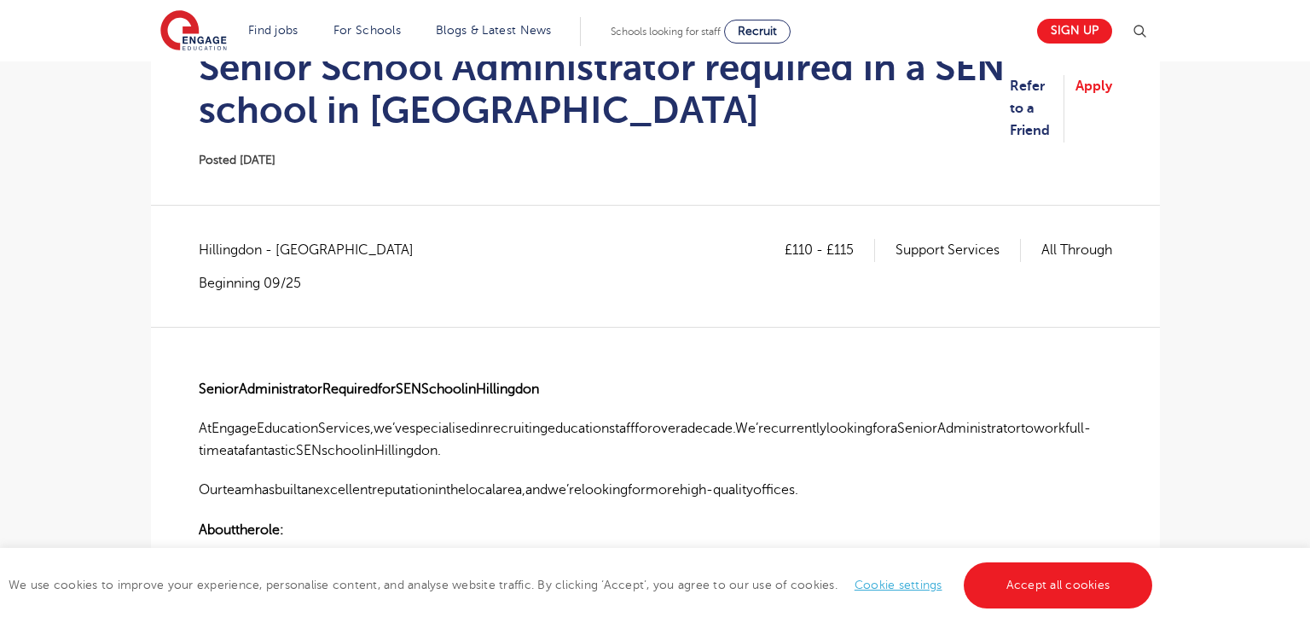
click at [328, 322] on div "£110 - £115 Support Services All Through Hillingdon - Hillingdon Beginning 09/25" at bounding box center [655, 282] width 913 height 87
click at [204, 388] on strong "SeniorAdministratorRequiredforSENSchoolinHillingdon" at bounding box center [369, 388] width 340 height 15
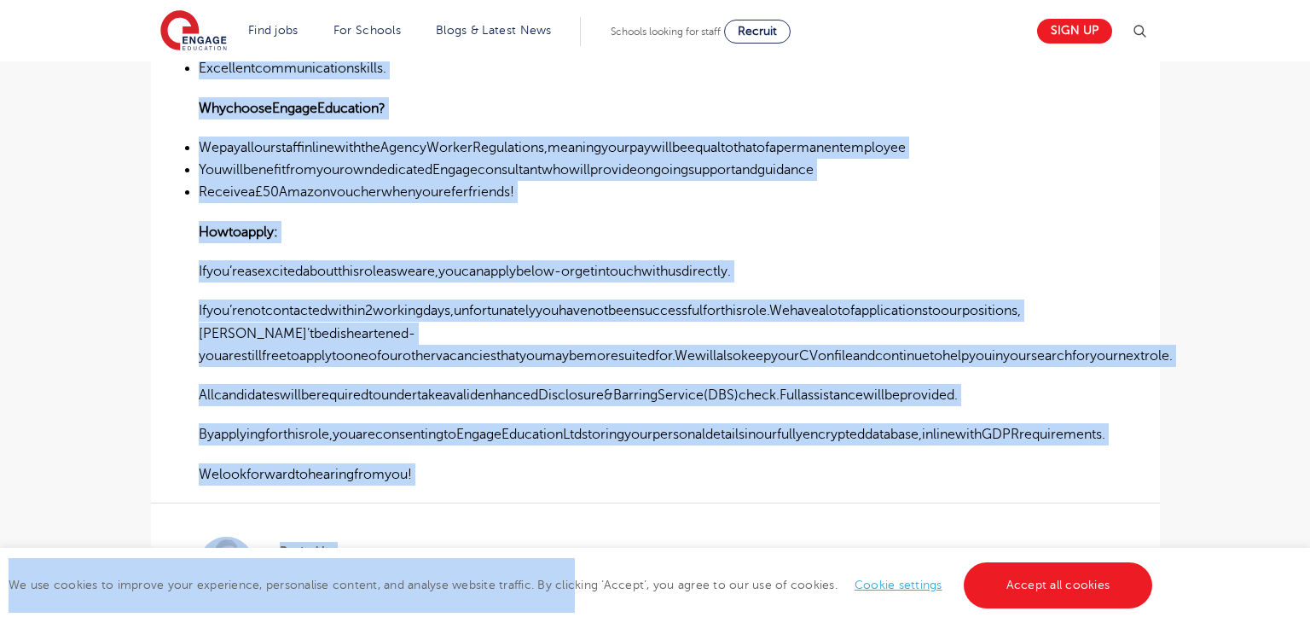
scroll to position [1074, 0]
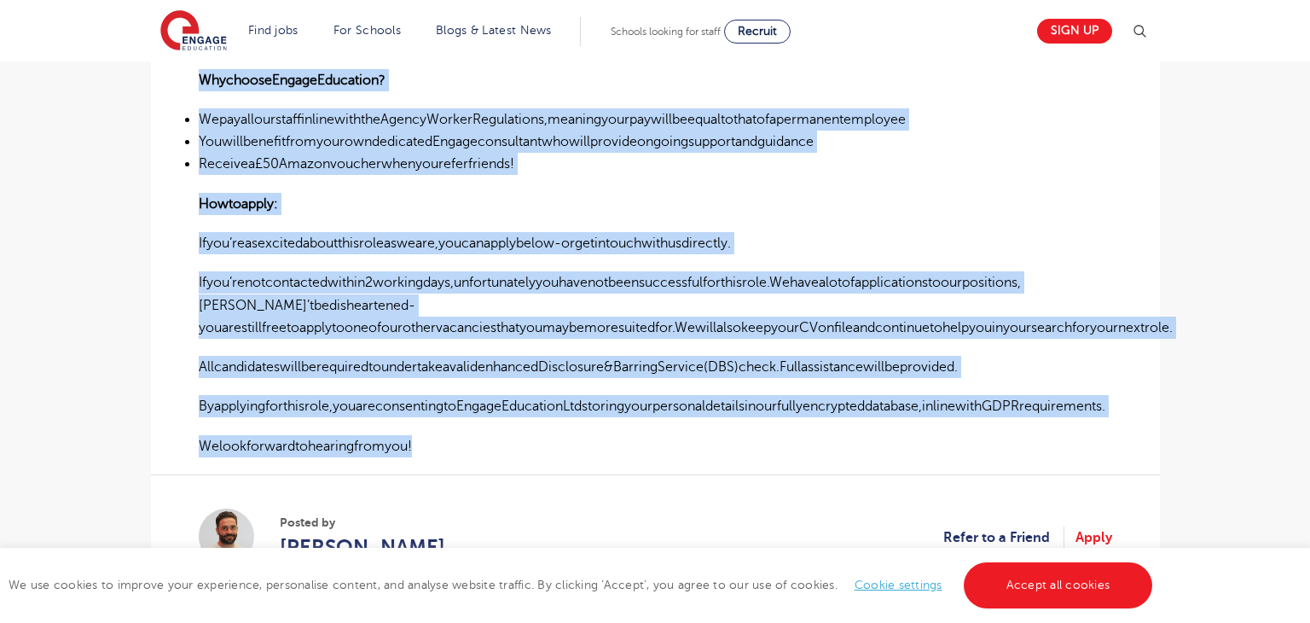
drag, startPoint x: 200, startPoint y: 387, endPoint x: 426, endPoint y: 421, distance: 227.7
copy div "SeniorAdministratorRequiredforSENSchoolinHillingdon AtEngageEducationServices,w…"
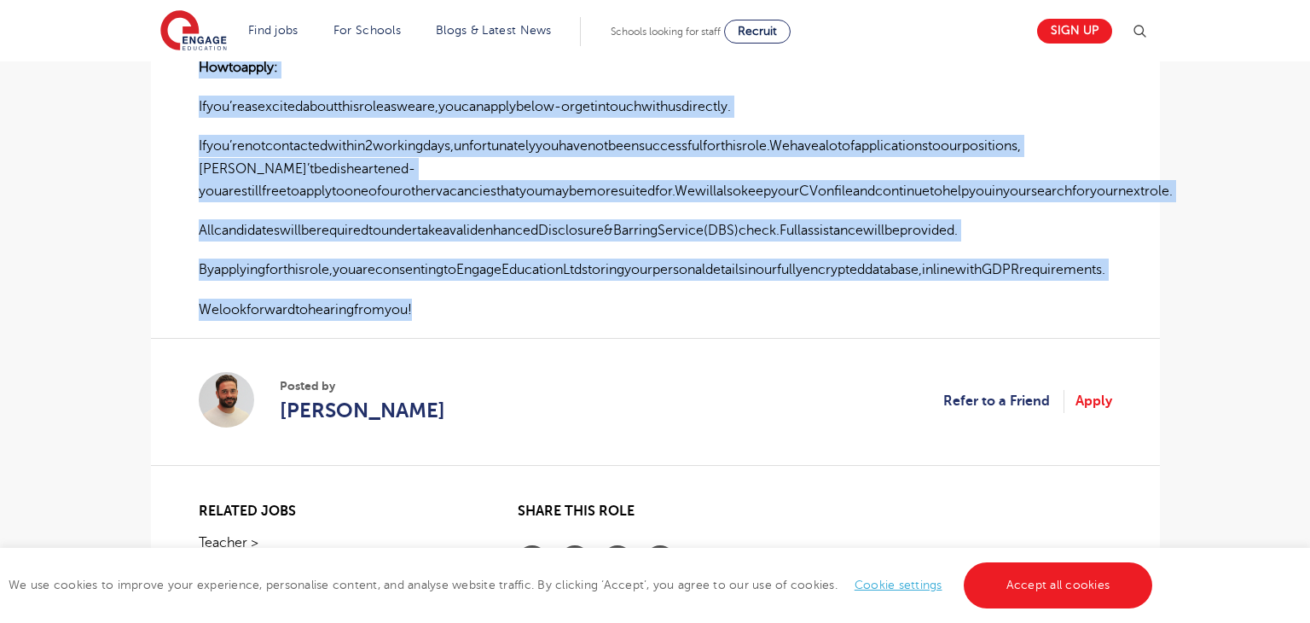
scroll to position [1220, 0]
